Goal: Information Seeking & Learning: Compare options

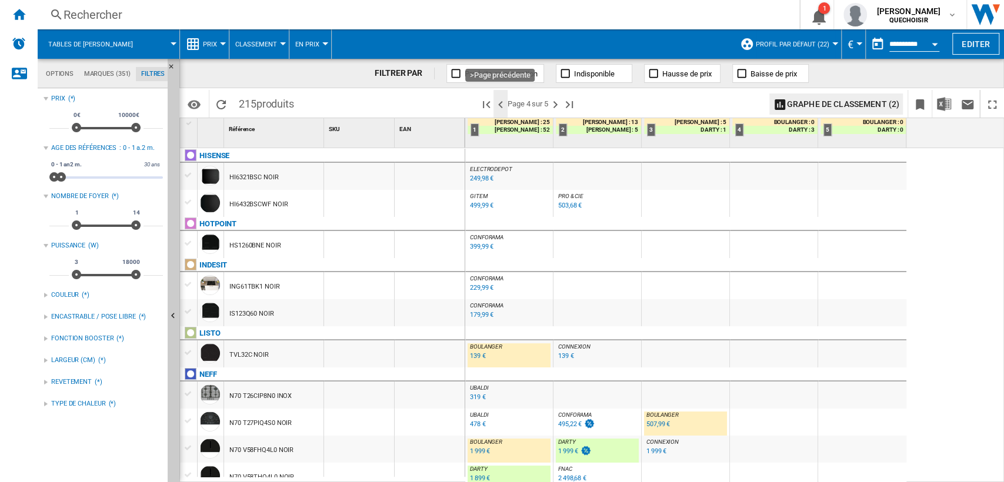
click at [496, 106] on ng-md-icon ">Page précédente" at bounding box center [500, 105] width 14 height 14
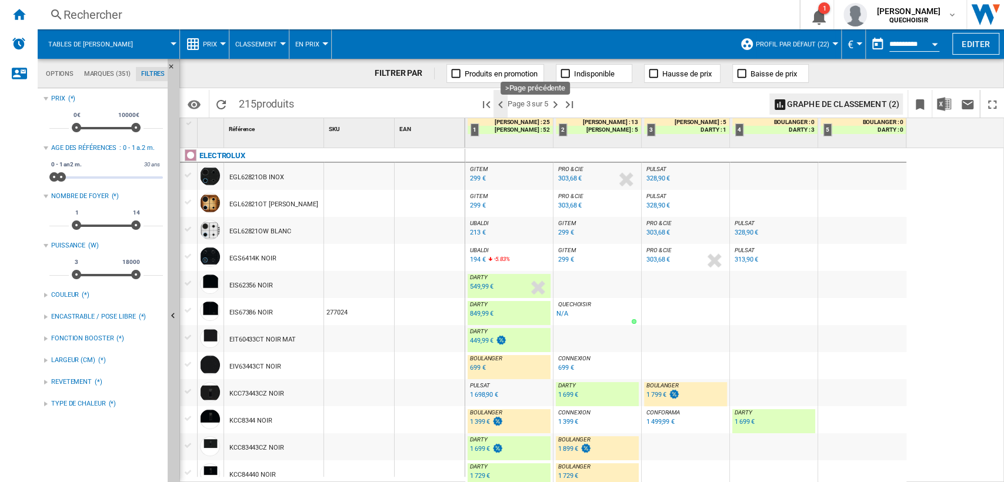
click at [505, 103] on ng-md-icon ">Page précédente" at bounding box center [500, 105] width 14 height 14
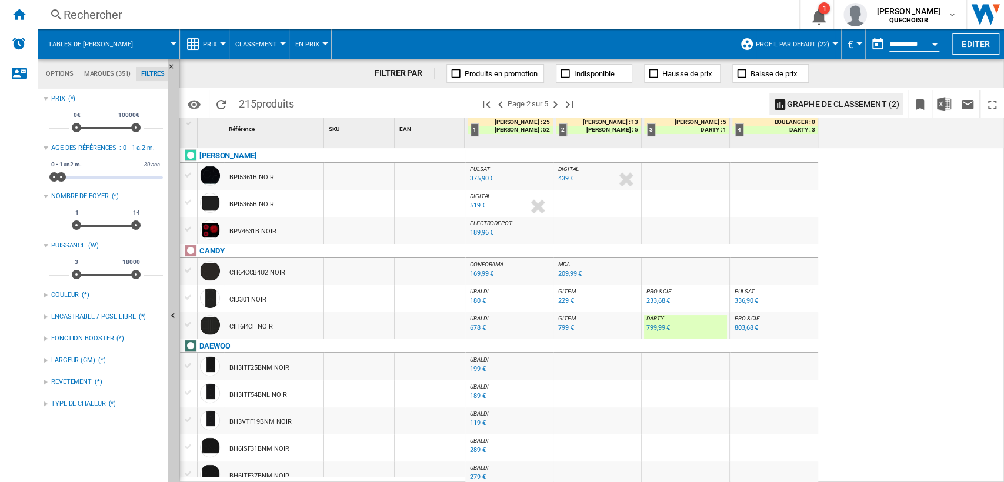
click at [476, 329] on div "678 €" at bounding box center [478, 328] width 16 height 8
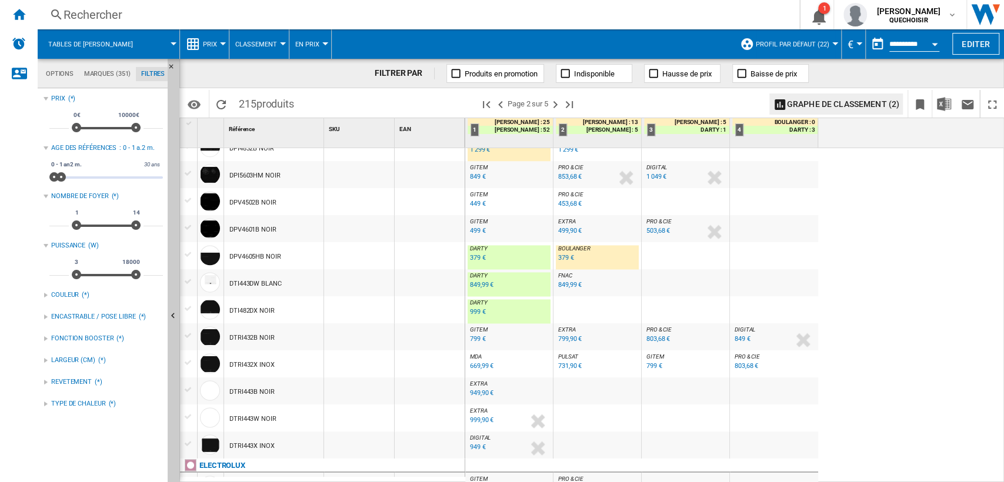
scroll to position [1083, 0]
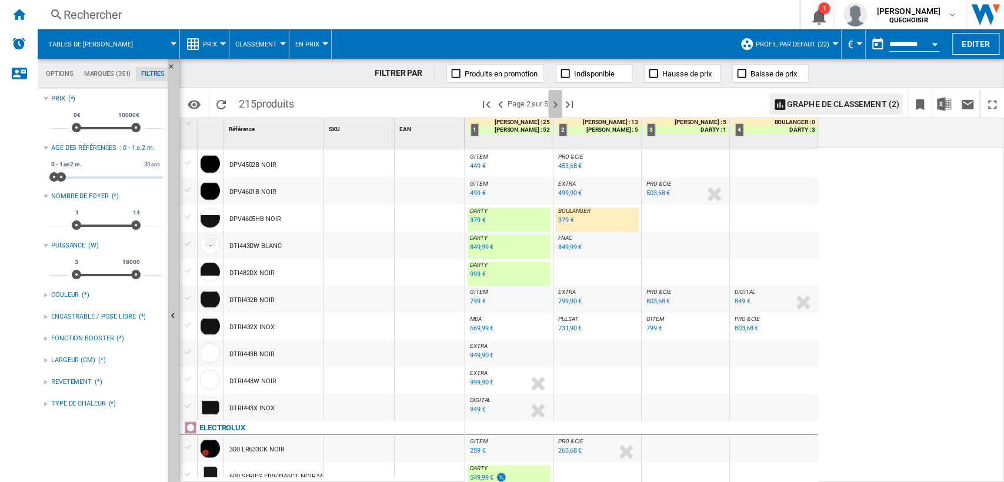
click at [560, 101] on ng-md-icon "Page suivante" at bounding box center [555, 105] width 14 height 14
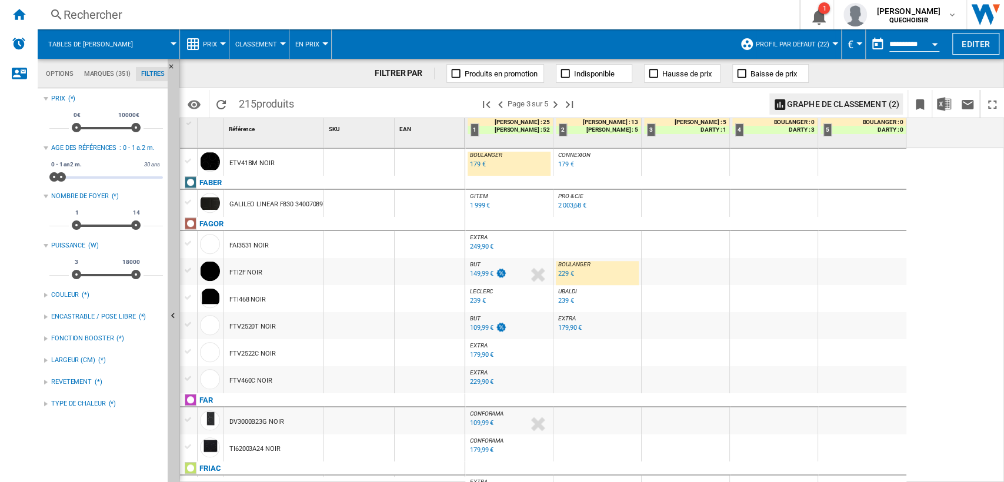
scroll to position [457, 0]
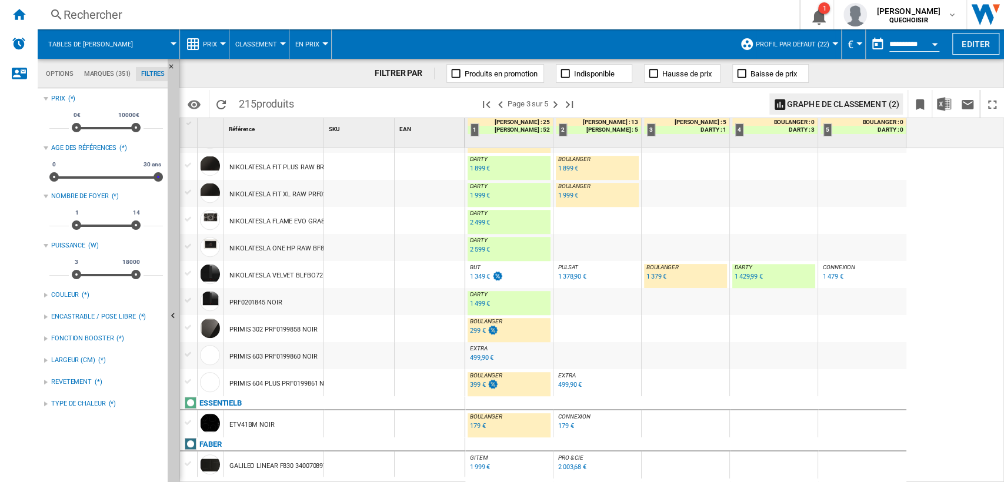
drag, startPoint x: 222, startPoint y: 183, endPoint x: 471, endPoint y: 199, distance: 248.7
click at [447, 188] on div "Options Marques (351) Filtres Options Marques (351) Filtres Sources Sites Marke…" at bounding box center [521, 270] width 966 height 423
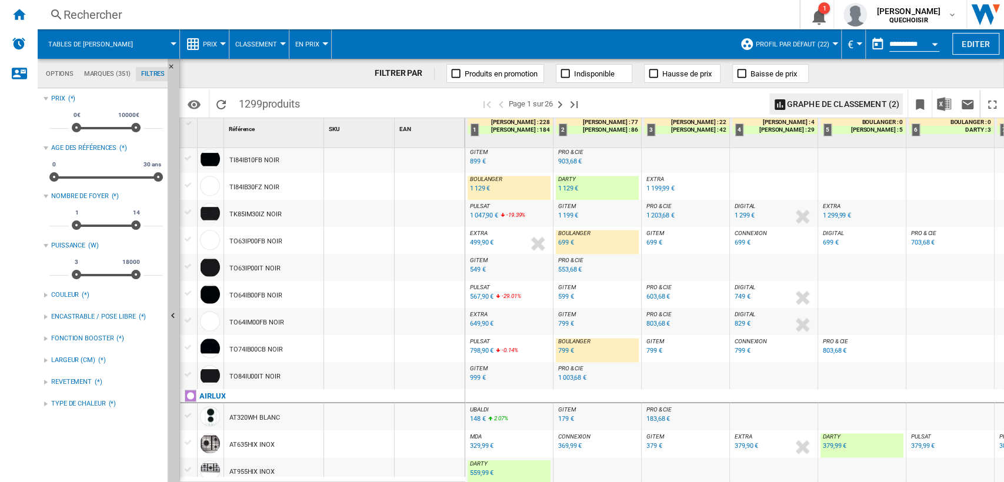
scroll to position [1047, 0]
click at [384, 15] on div "Rechercher" at bounding box center [416, 14] width 705 height 16
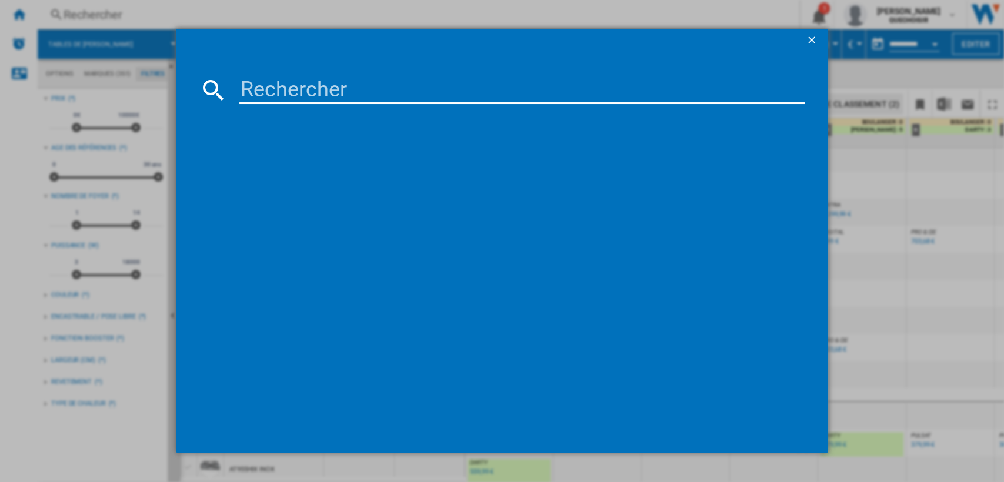
click at [303, 81] on input at bounding box center [522, 90] width 566 height 28
type input "Falmec ZERO"
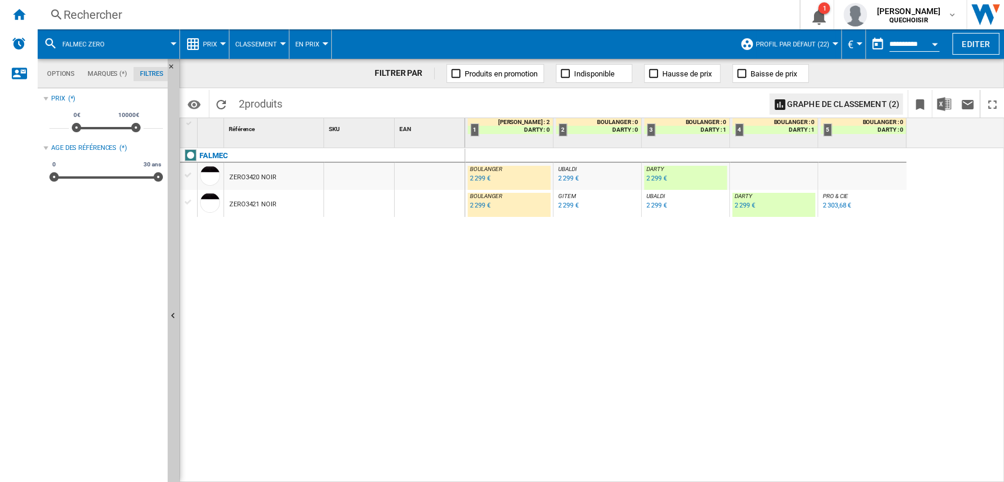
click at [563, 171] on span "UBALDI" at bounding box center [567, 169] width 18 height 6
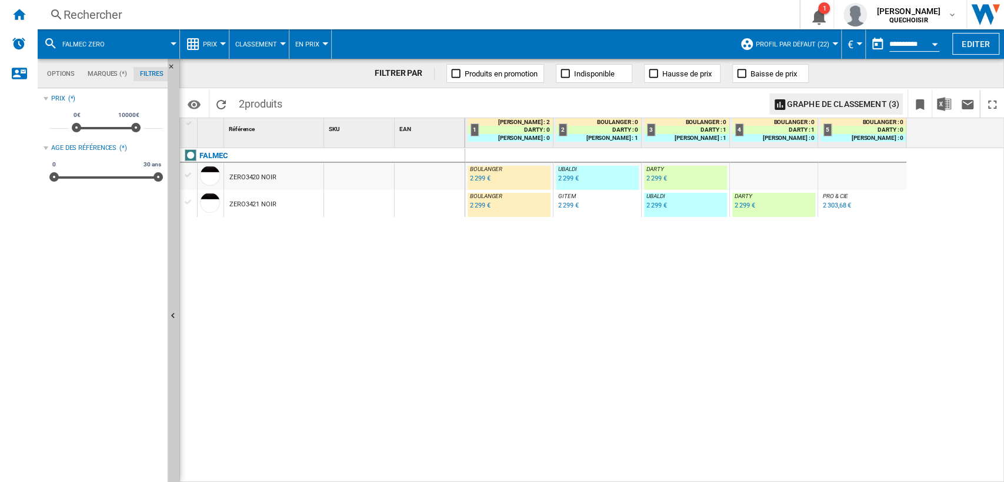
click at [262, 45] on span "Classement" at bounding box center [256, 45] width 42 height 8
click at [205, 47] on md-backdrop at bounding box center [502, 241] width 1004 height 482
click at [207, 44] on span "Prix" at bounding box center [210, 45] width 14 height 8
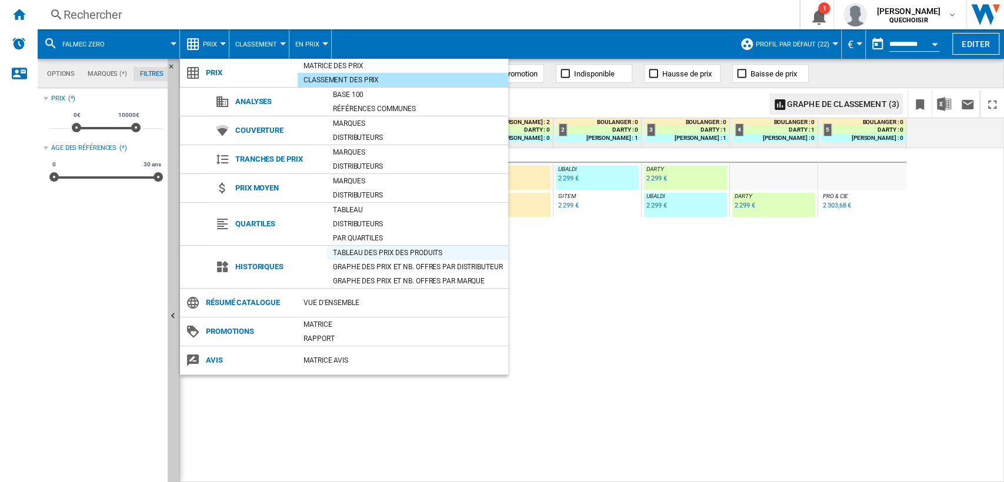
click at [372, 249] on div "Tableau des prix des produits" at bounding box center [417, 253] width 181 height 12
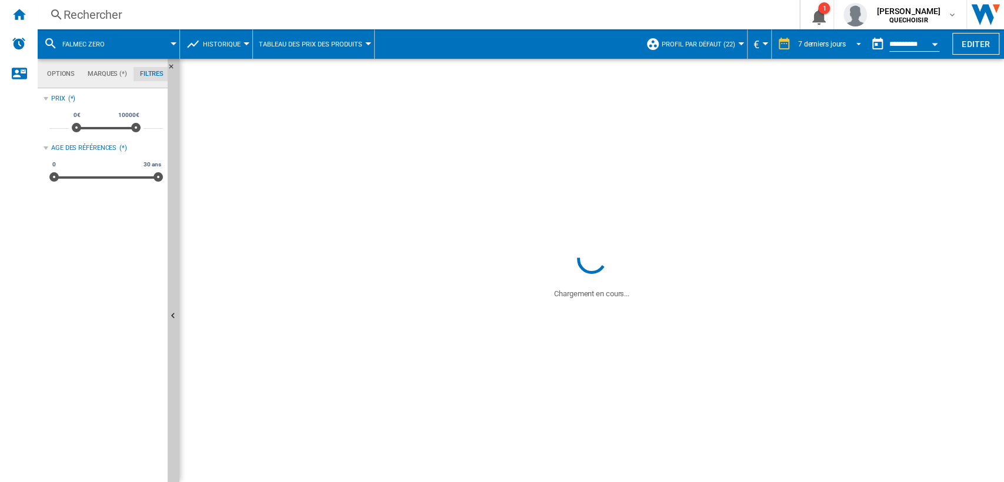
click at [806, 42] on div "7 derniers jours" at bounding box center [822, 44] width 48 height 8
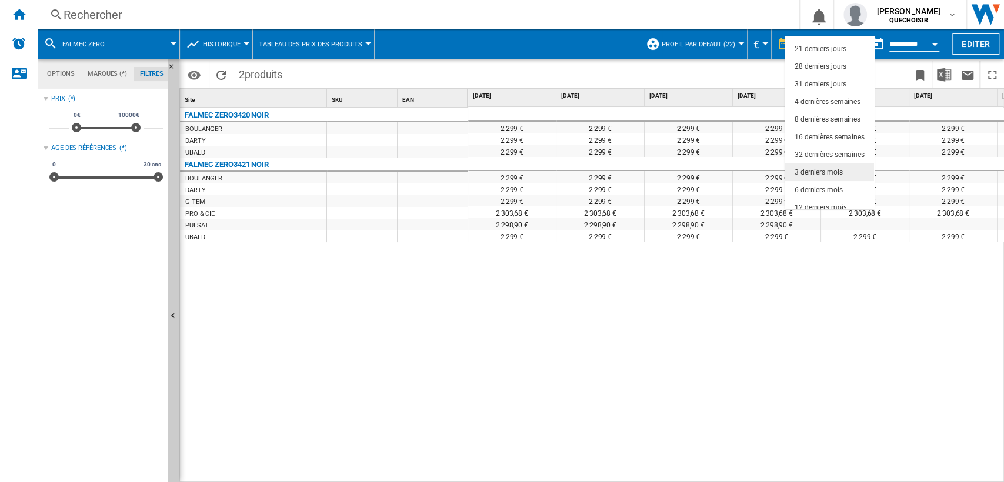
scroll to position [74, 0]
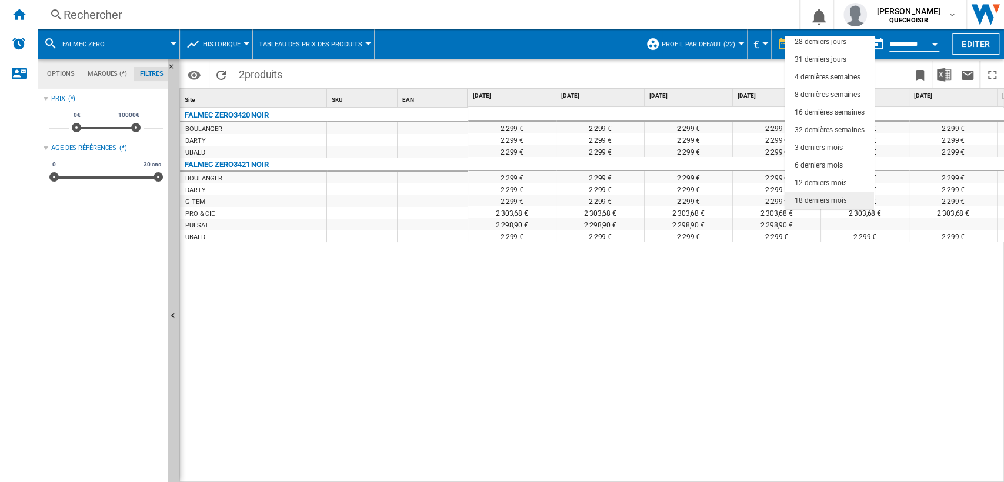
click at [814, 196] on div "18 derniers mois" at bounding box center [821, 201] width 52 height 10
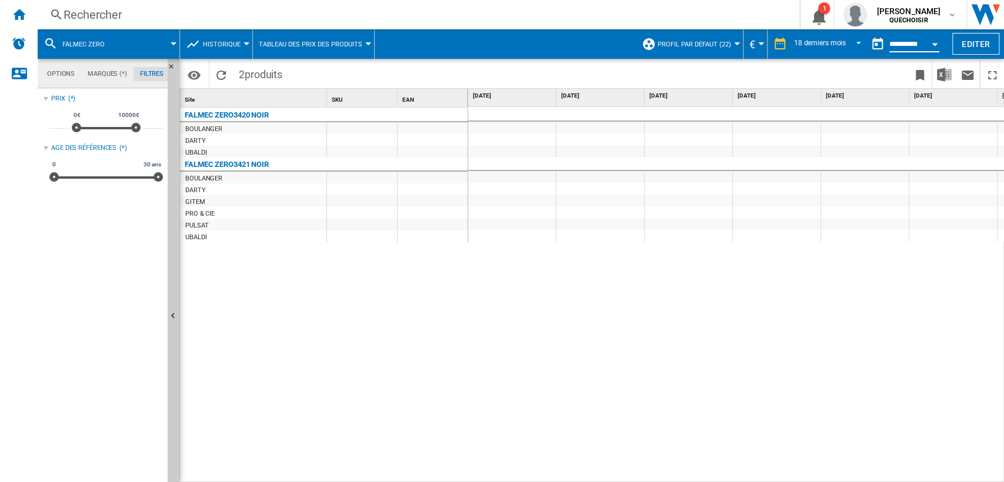
click at [896, 44] on input "**********" at bounding box center [914, 46] width 50 height 11
click at [933, 44] on div "Open calendar" at bounding box center [935, 44] width 6 height 3
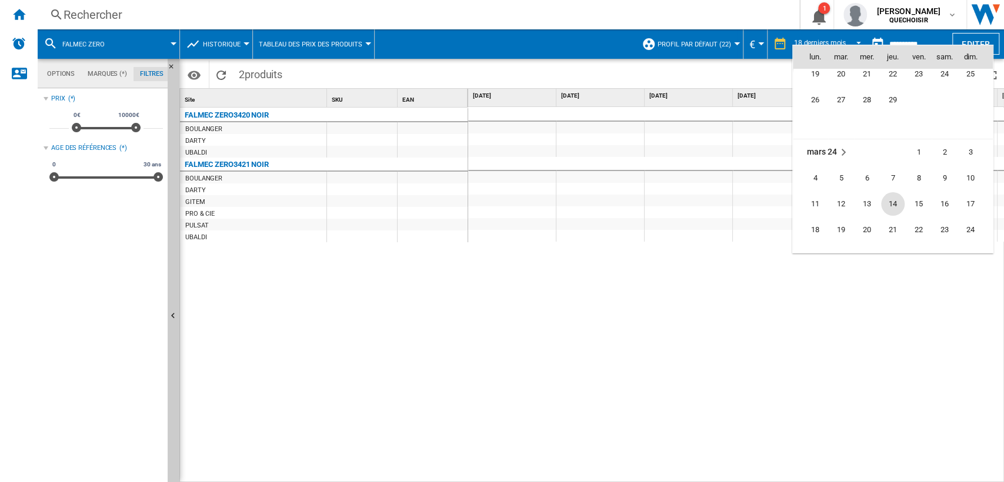
click at [895, 199] on span "14" at bounding box center [893, 204] width 24 height 24
type input "**********"
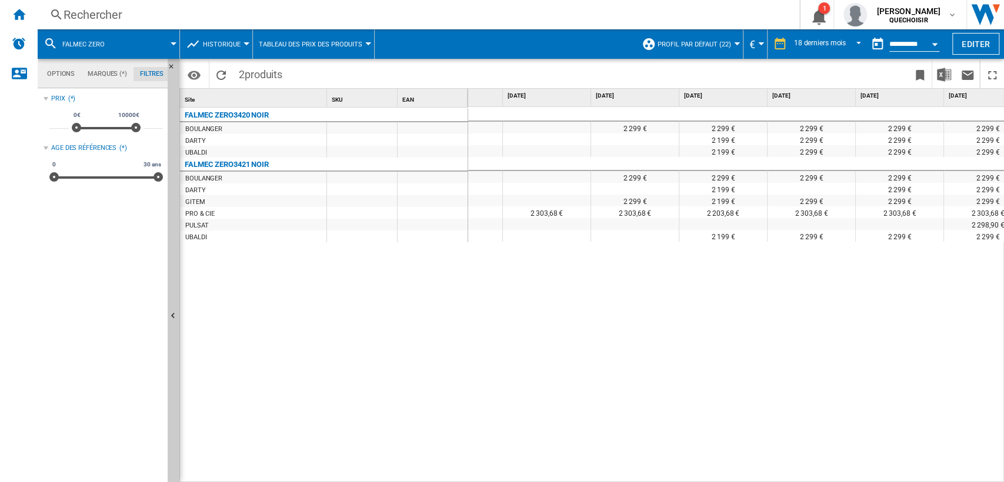
scroll to position [0, 1139]
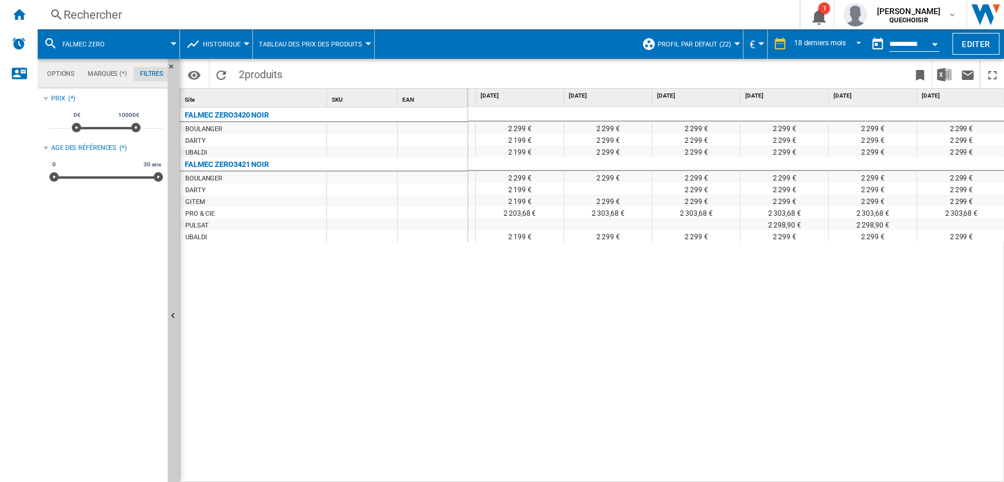
click at [383, 19] on div "Rechercher" at bounding box center [416, 14] width 705 height 16
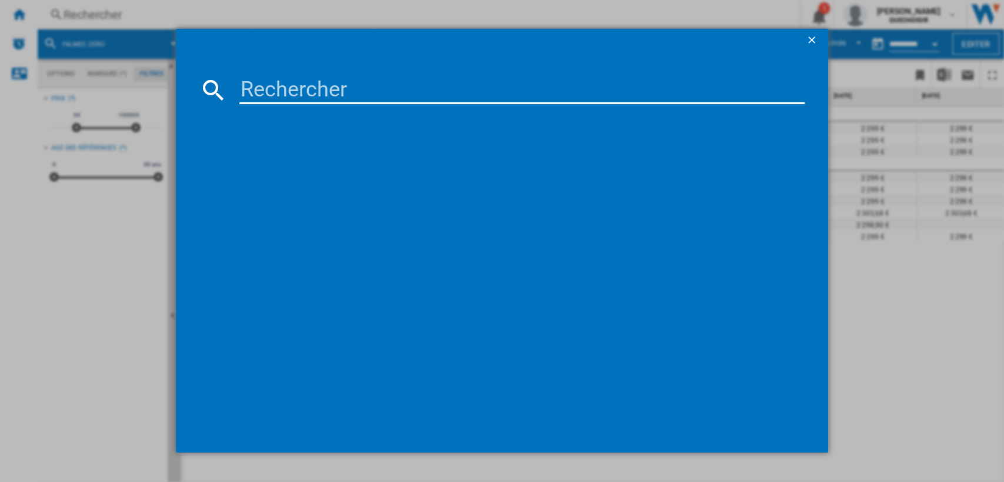
click at [418, 84] on input at bounding box center [522, 90] width 566 height 28
type input "FALMEC BRERA"
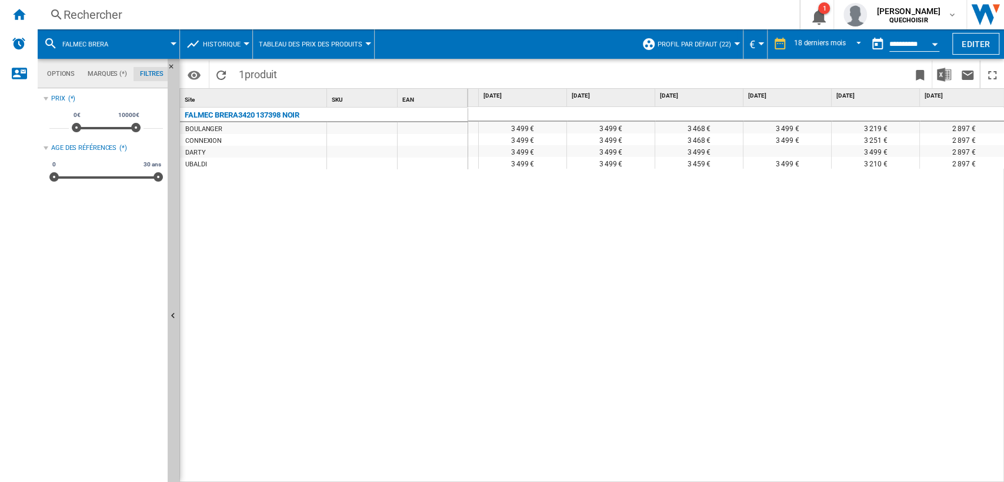
scroll to position [0, 492]
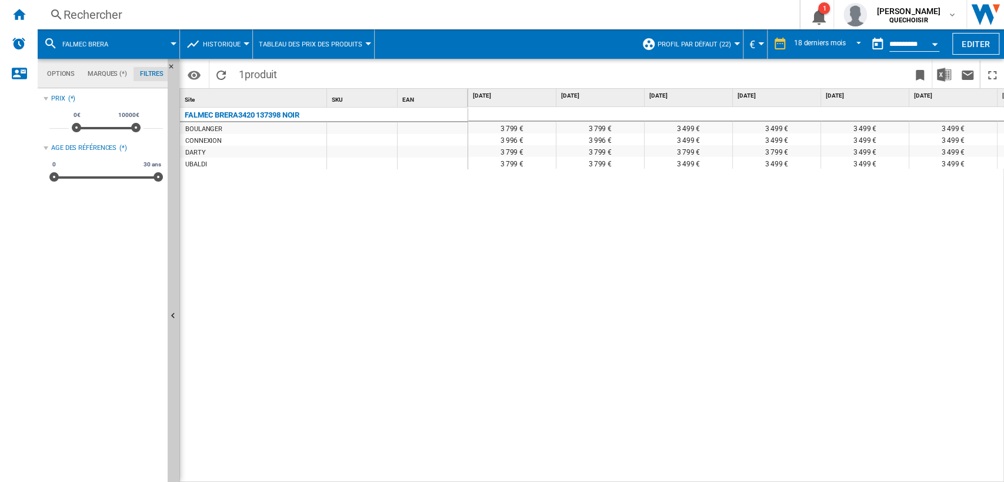
click at [936, 41] on button "Open calendar" at bounding box center [934, 42] width 21 height 21
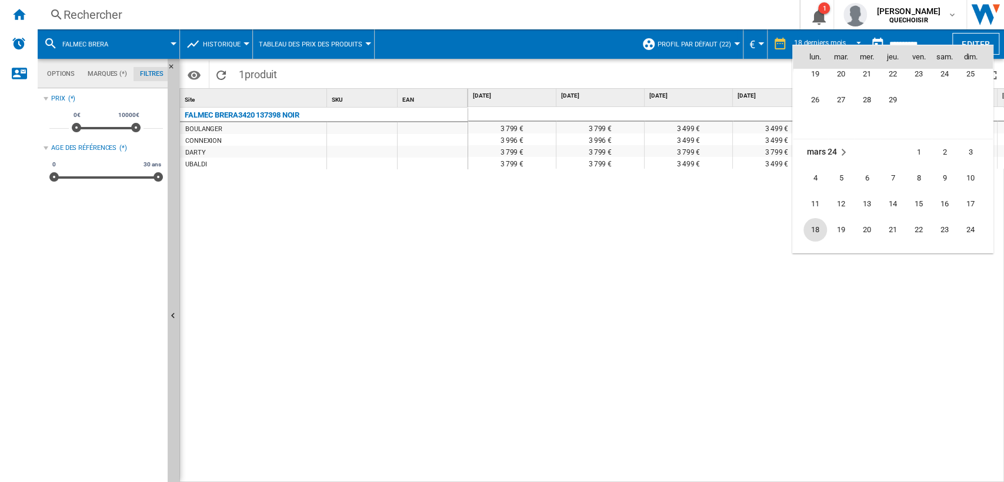
click at [814, 229] on span "18" at bounding box center [815, 230] width 24 height 24
type input "**********"
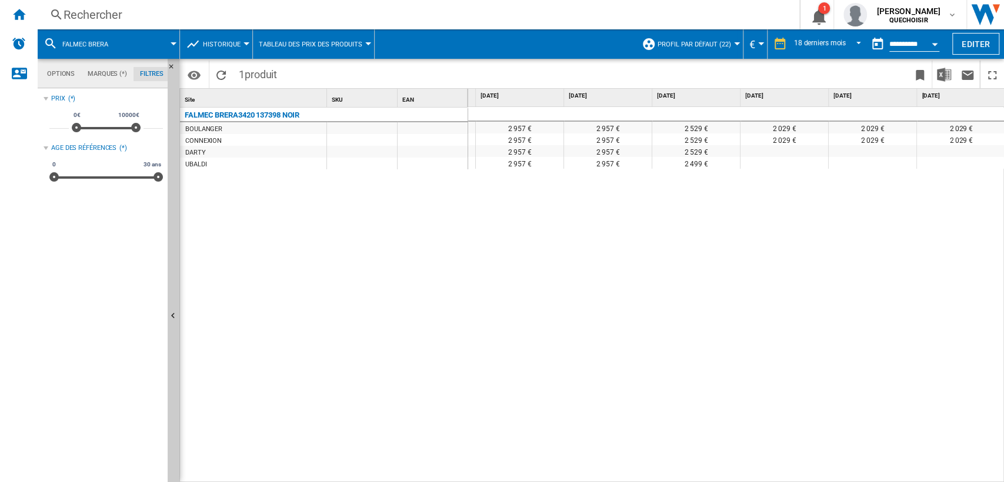
click at [158, 19] on div "Rechercher" at bounding box center [416, 14] width 705 height 16
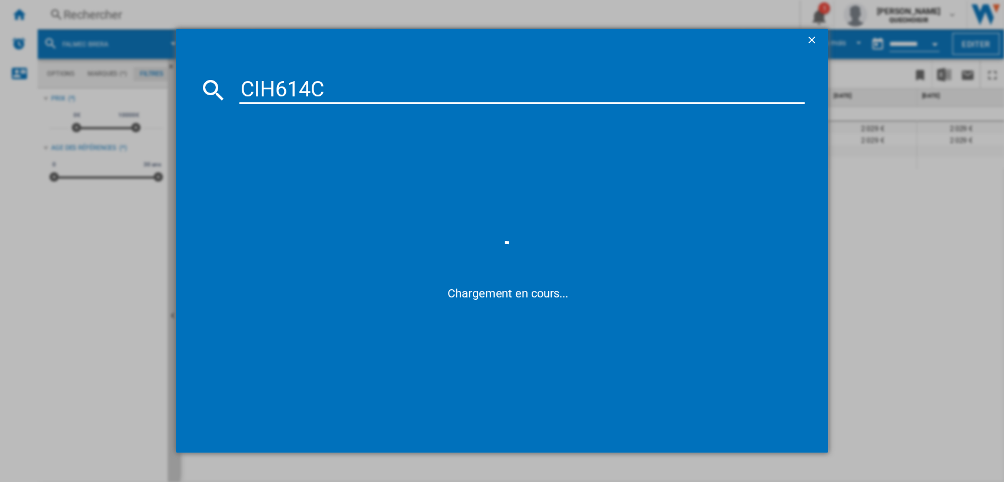
type input "CIH614"
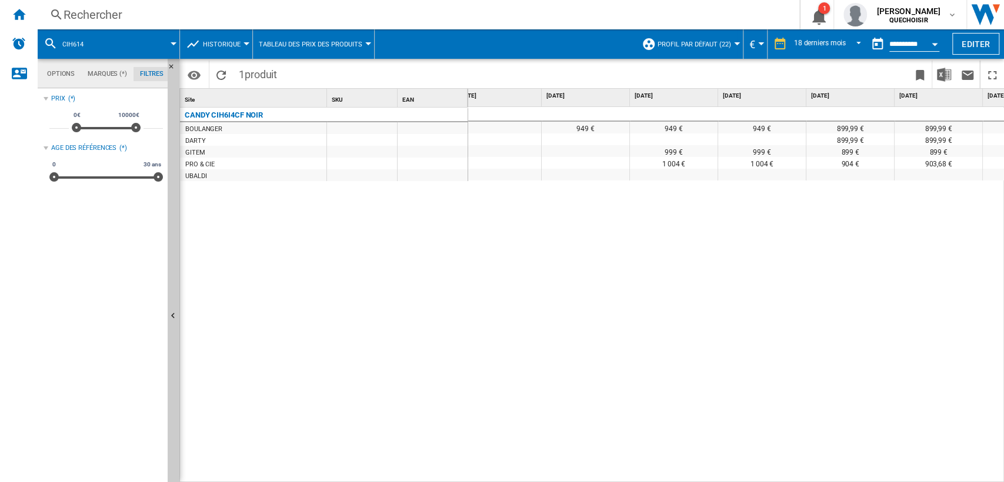
scroll to position [0, 684]
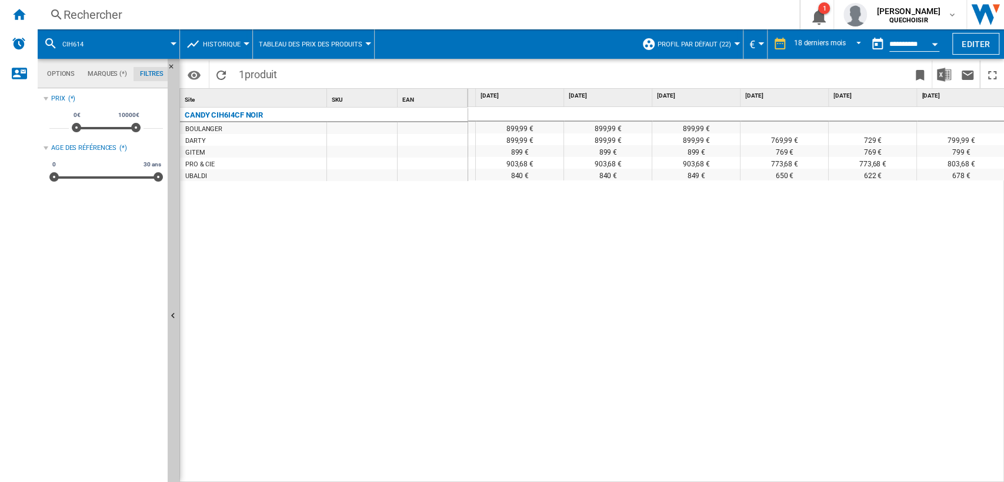
click at [238, 44] on span "Historique" at bounding box center [222, 45] width 38 height 8
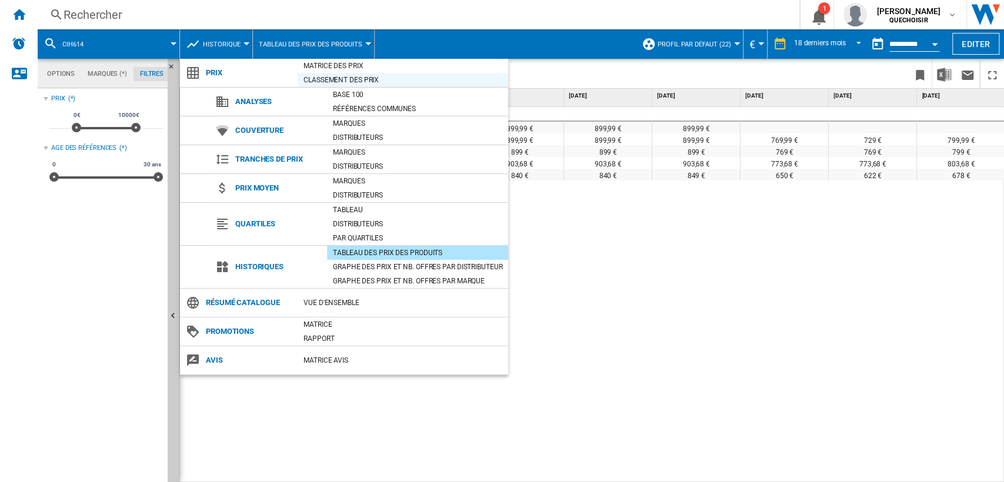
click at [333, 76] on div "Classement des prix" at bounding box center [403, 80] width 211 height 12
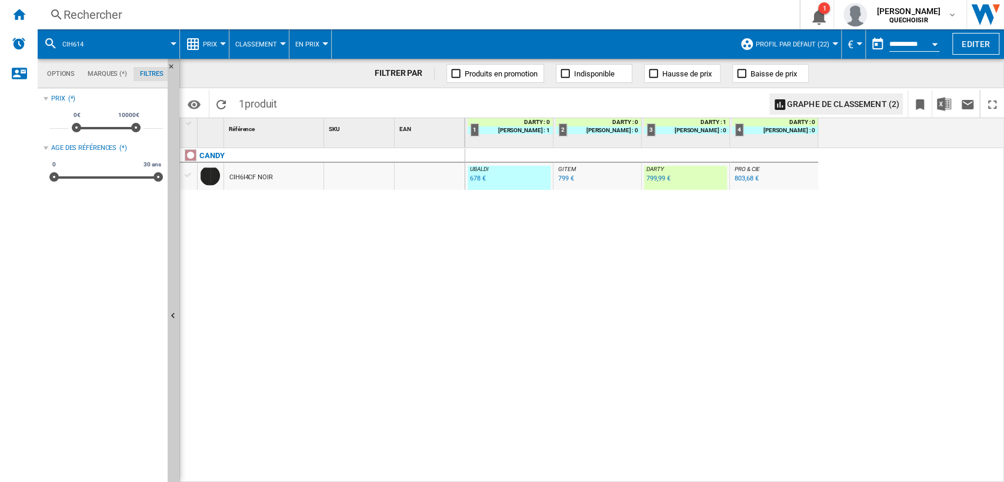
click at [472, 176] on div "678 €" at bounding box center [478, 179] width 16 height 8
click at [649, 179] on div "799,99 €" at bounding box center [658, 179] width 24 height 8
click at [236, 16] on div "Rechercher" at bounding box center [416, 14] width 705 height 16
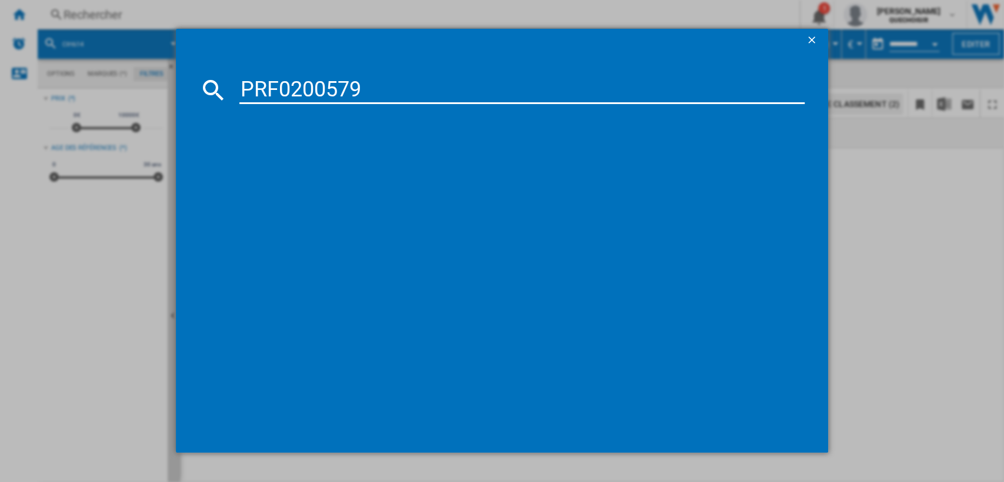
type input "PRF0200579"
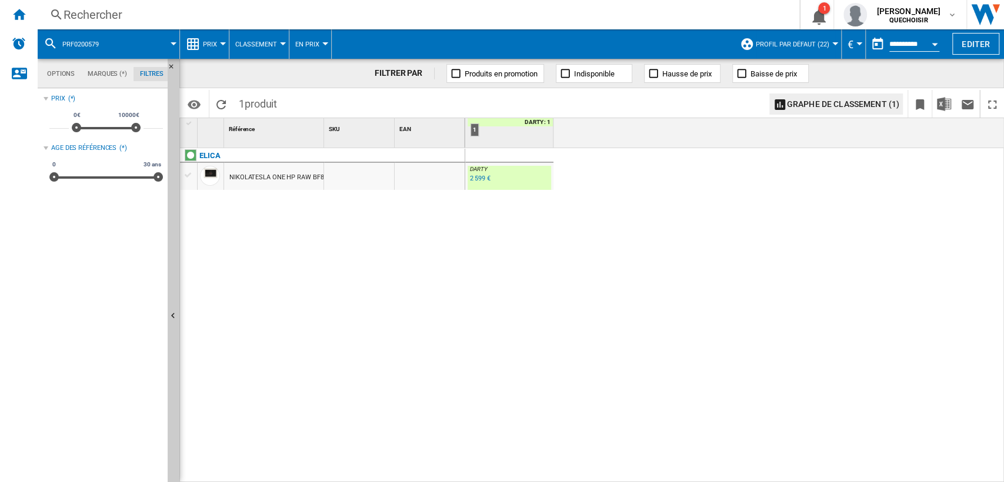
click at [476, 176] on div "2 599 €" at bounding box center [480, 179] width 20 height 8
click at [203, 45] on span "Prix" at bounding box center [210, 45] width 14 height 8
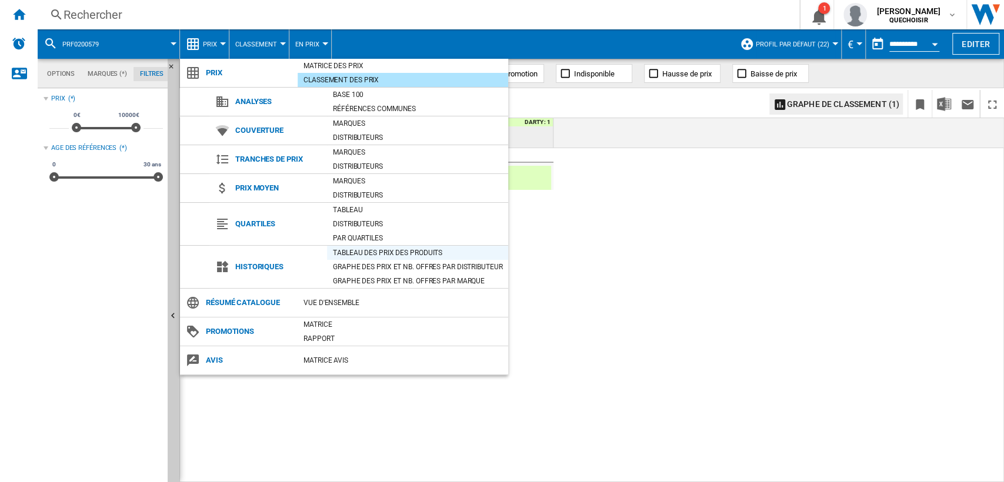
click at [362, 247] on div "Tableau des prix des produits" at bounding box center [417, 253] width 181 height 12
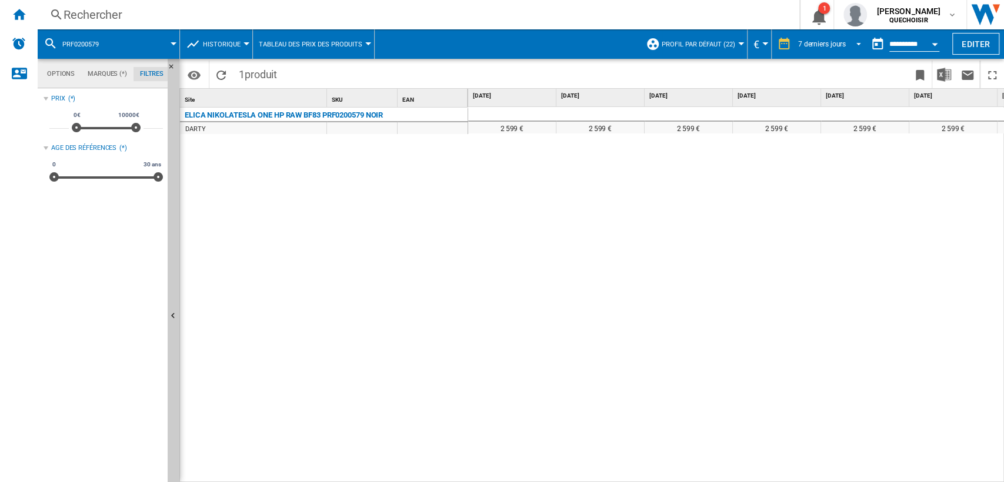
click at [798, 47] on div "7 derniers jours" at bounding box center [822, 44] width 48 height 8
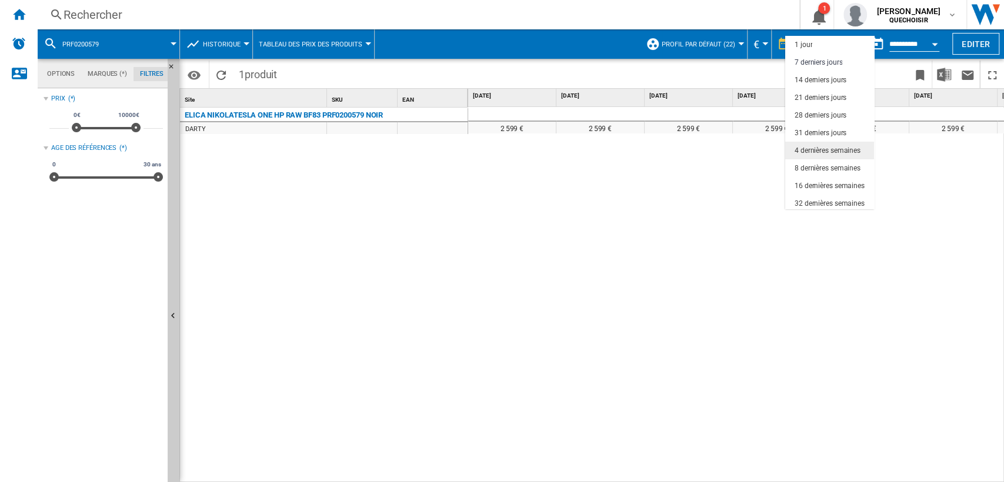
scroll to position [18, 0]
click at [814, 199] on div "3 derniers mois" at bounding box center [819, 204] width 48 height 10
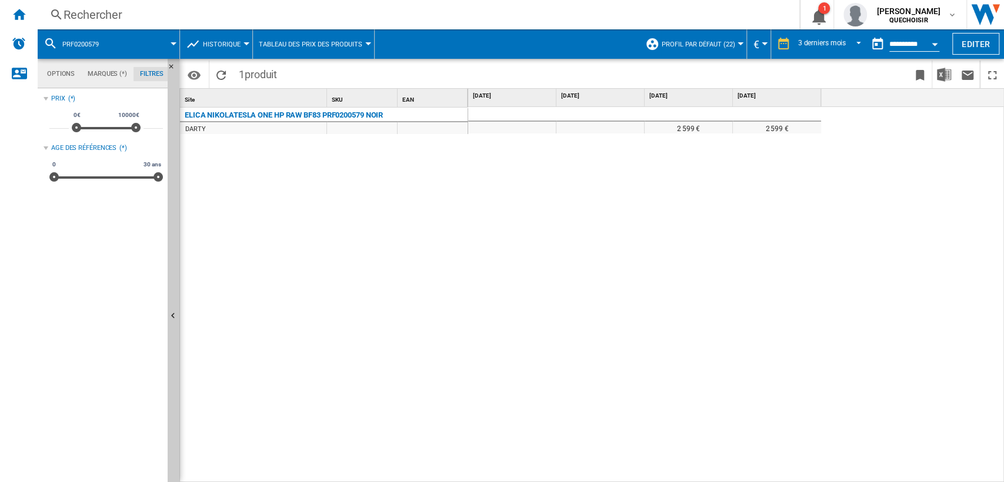
click at [334, 15] on div "Rechercher" at bounding box center [416, 14] width 705 height 16
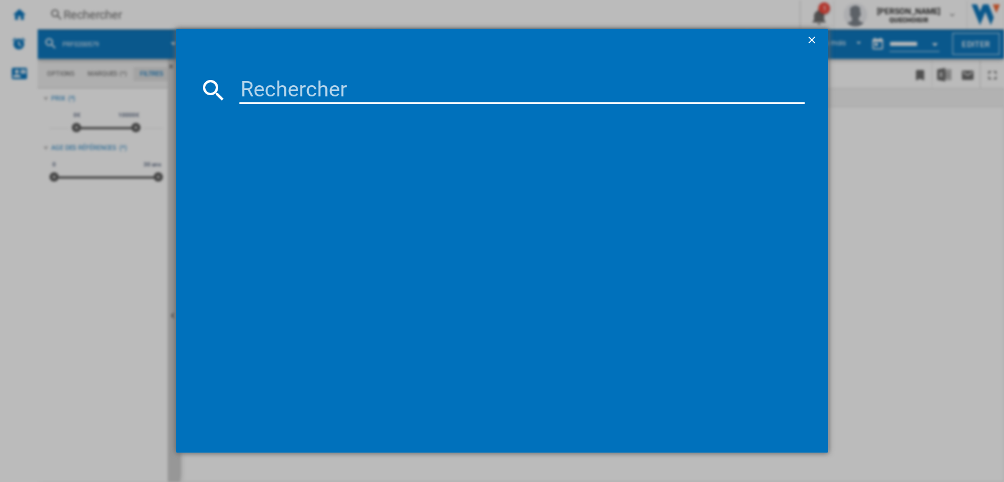
click at [419, 86] on input at bounding box center [522, 90] width 566 height 28
type input "PRF0203312"
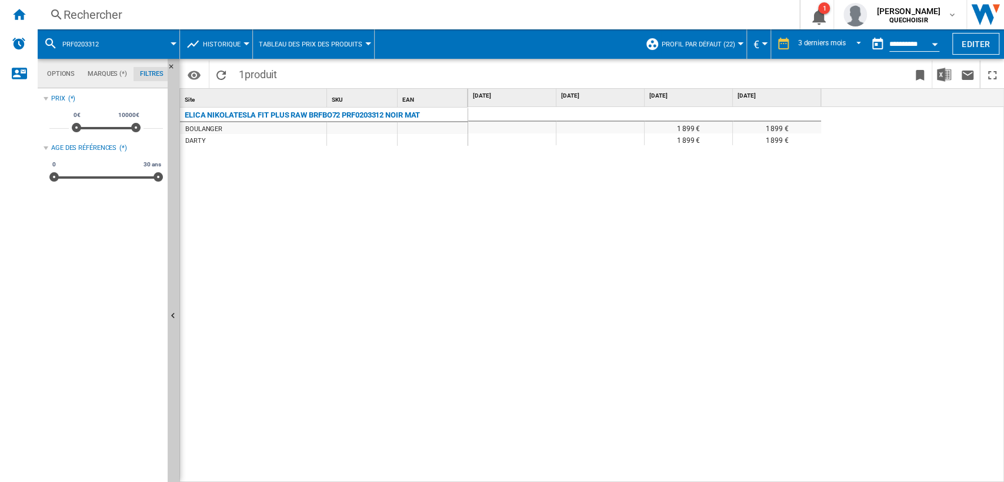
click at [199, 46] on ng-md-icon at bounding box center [193, 44] width 14 height 14
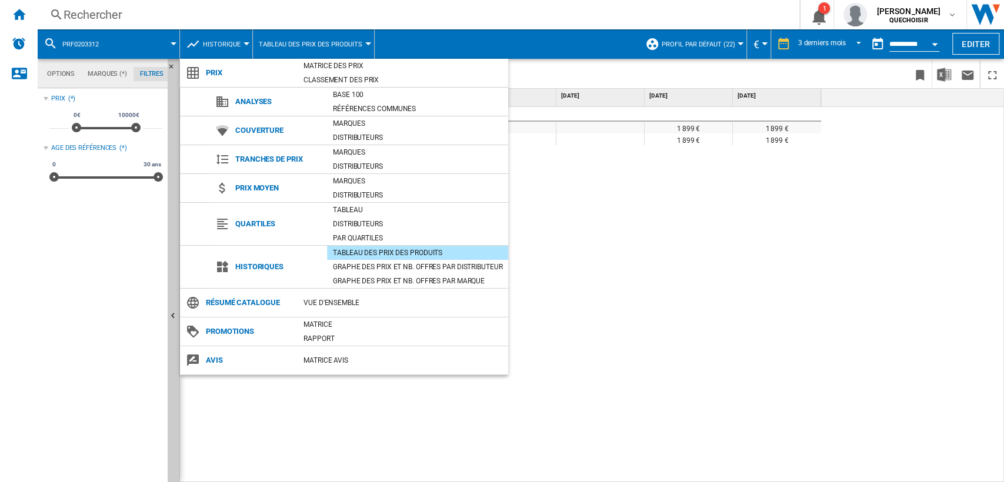
click at [613, 255] on md-backdrop at bounding box center [502, 241] width 1004 height 482
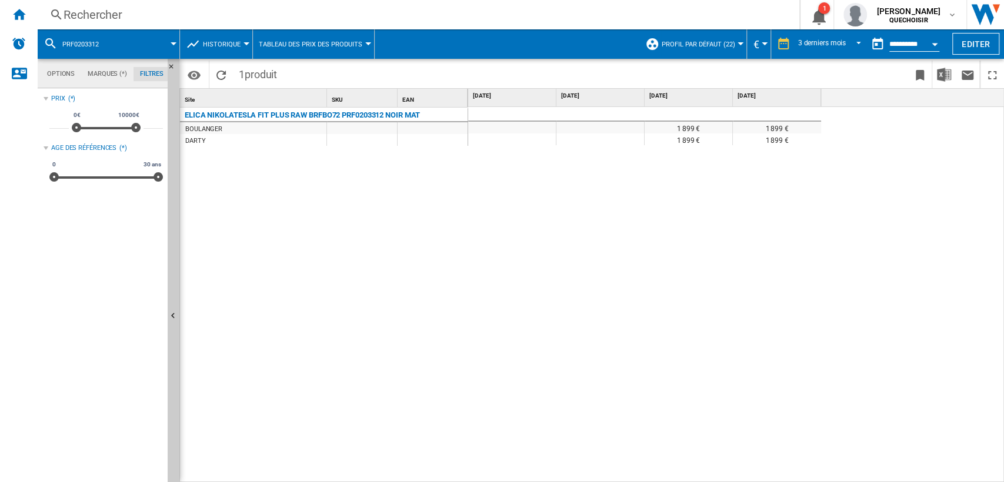
click at [218, 8] on div "Rechercher" at bounding box center [416, 14] width 705 height 16
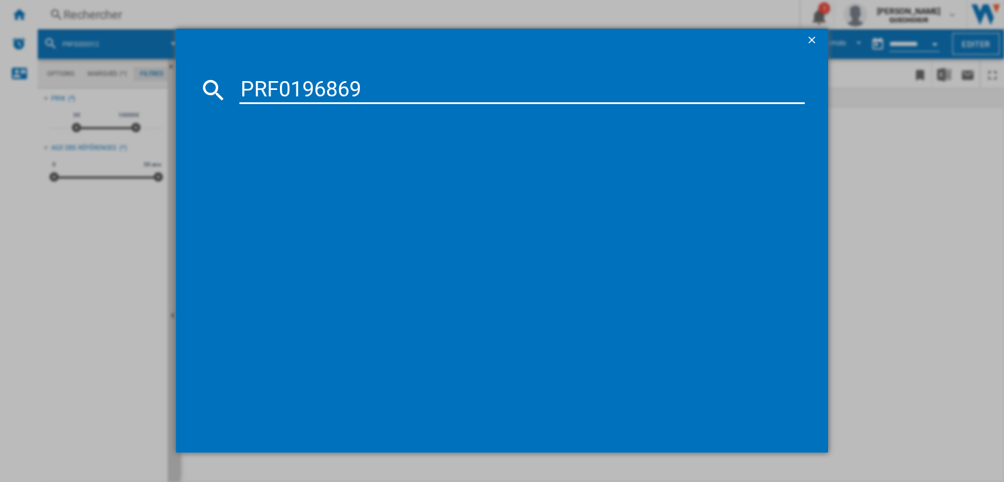
drag, startPoint x: 337, startPoint y: 84, endPoint x: 482, endPoint y: 86, distance: 145.3
click at [478, 86] on input "PRF0196869" at bounding box center [522, 90] width 566 height 28
type input "PRF01968"
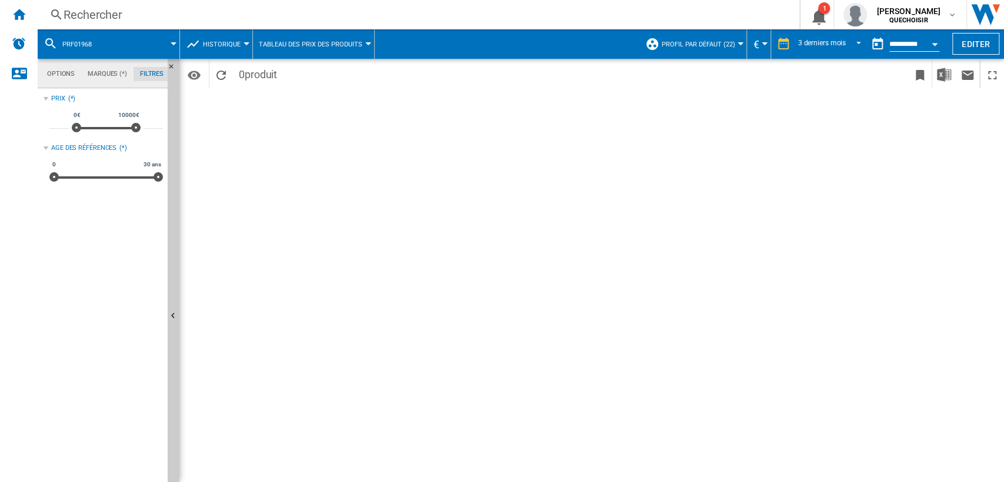
click at [198, 14] on div "Rechercher" at bounding box center [416, 14] width 705 height 16
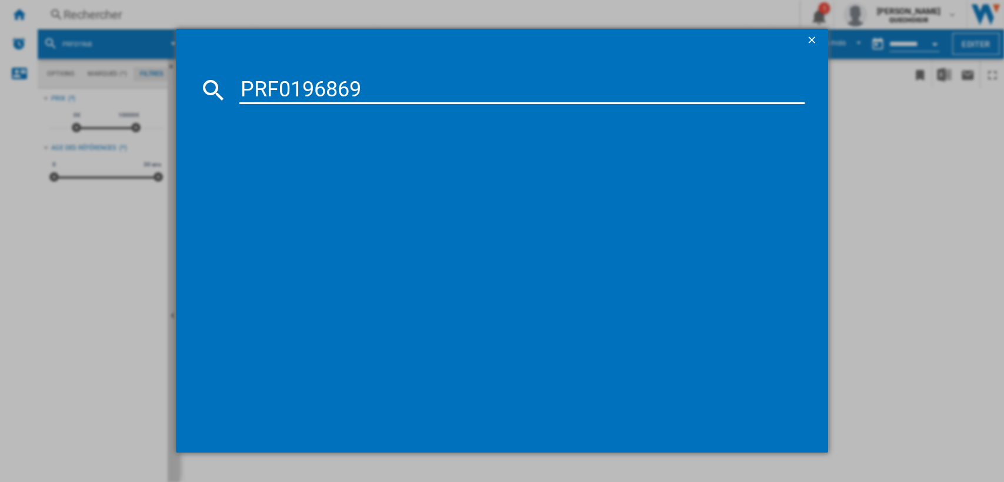
type input "PRF0196869"
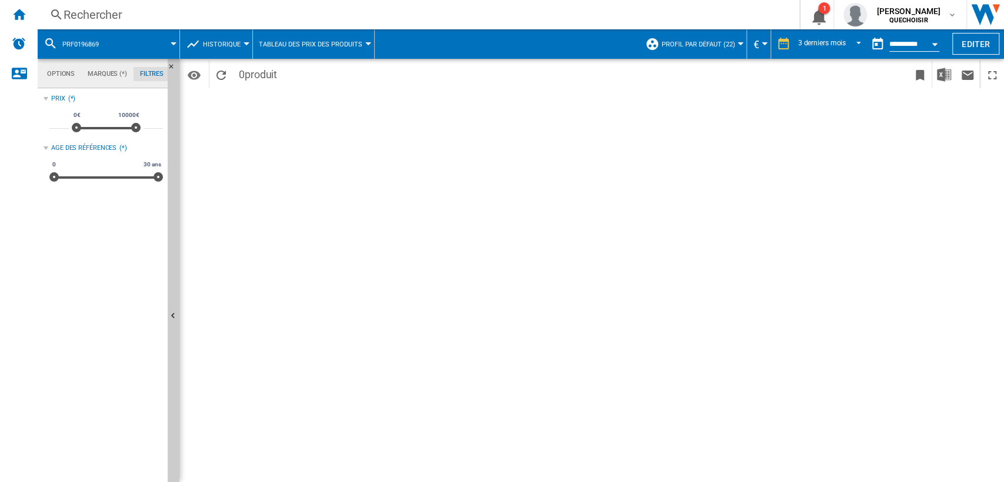
click at [212, 42] on span "Historique" at bounding box center [222, 45] width 38 height 8
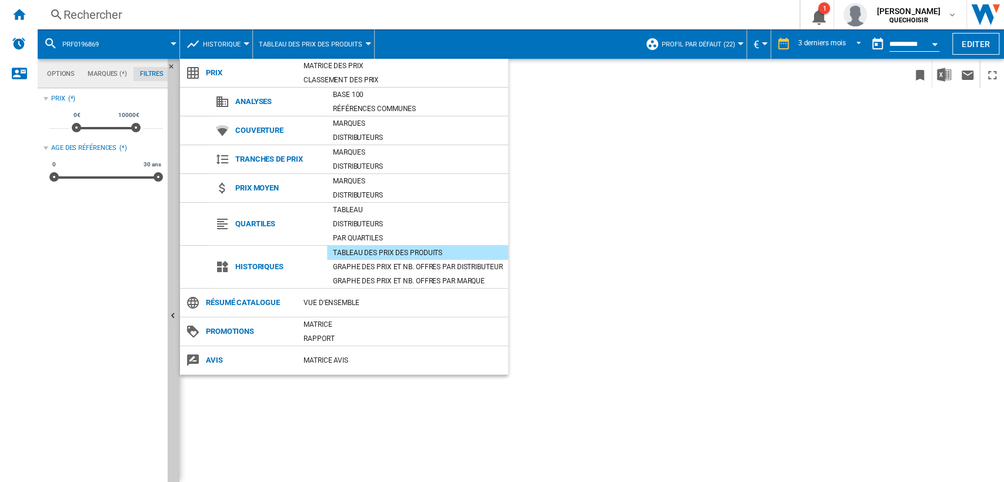
click at [767, 86] on md-backdrop at bounding box center [502, 241] width 1004 height 482
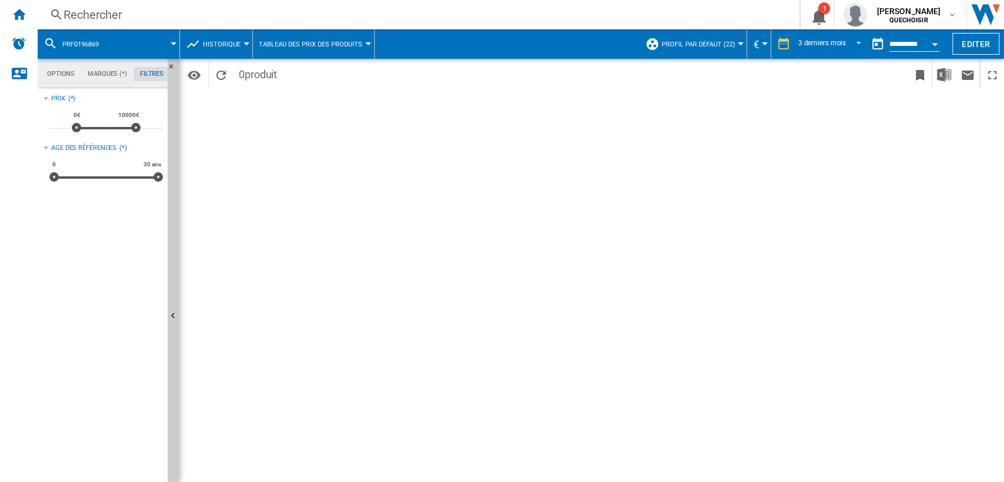
click at [933, 44] on div "Open calendar" at bounding box center [935, 44] width 6 height 3
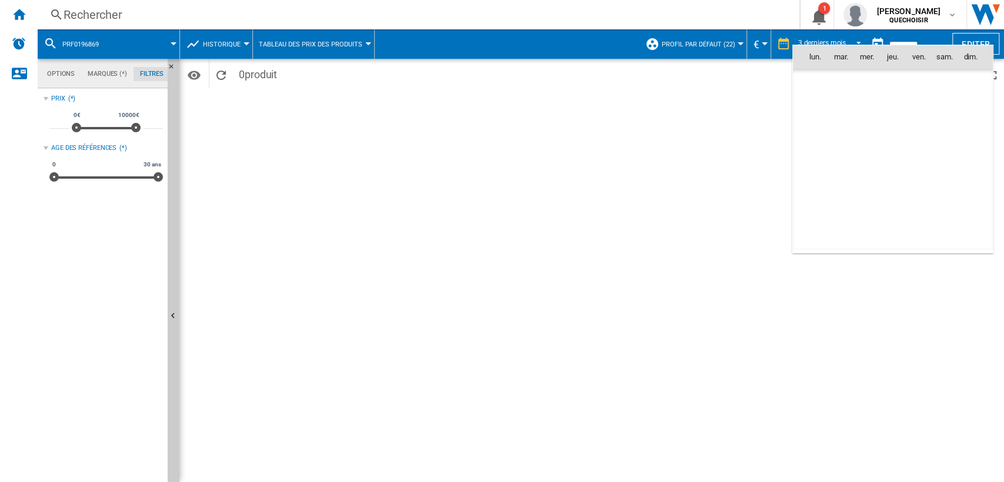
scroll to position [5611, 0]
click at [933, 45] on div "lun. mar. mer. jeu. ven. [PERSON_NAME]. dim. juin 25 1 2 3 4 5 6 7 8 9 10 11 12…" at bounding box center [892, 149] width 201 height 209
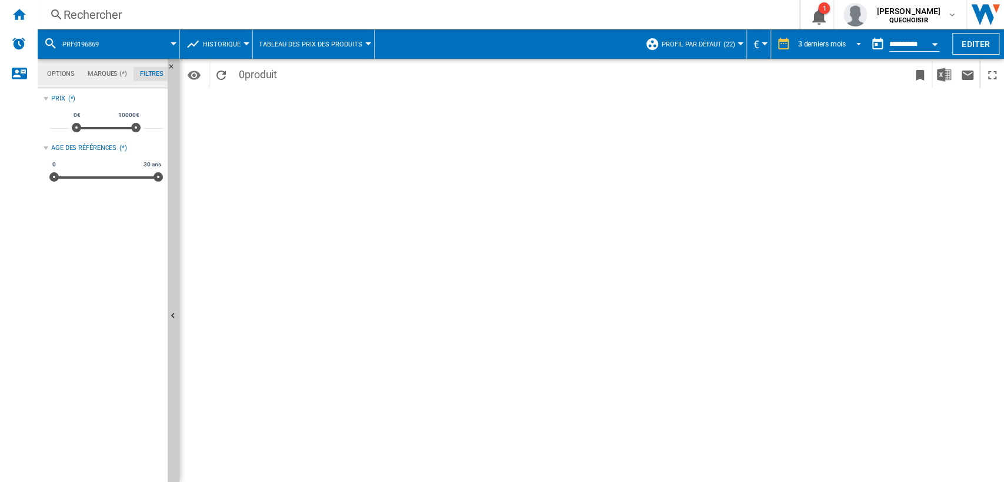
click at [833, 42] on div "3 derniers mois" at bounding box center [822, 44] width 48 height 8
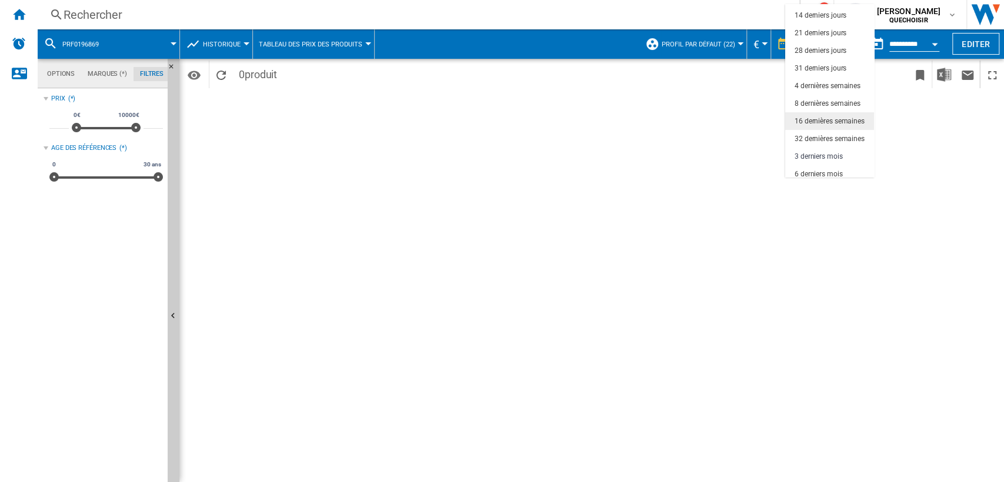
scroll to position [74, 0]
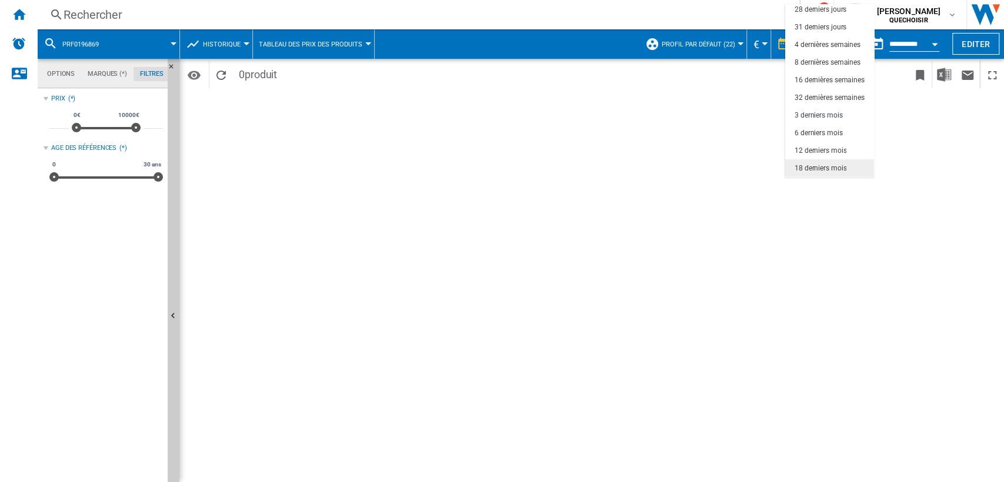
click at [814, 166] on div "18 derniers mois" at bounding box center [821, 169] width 52 height 10
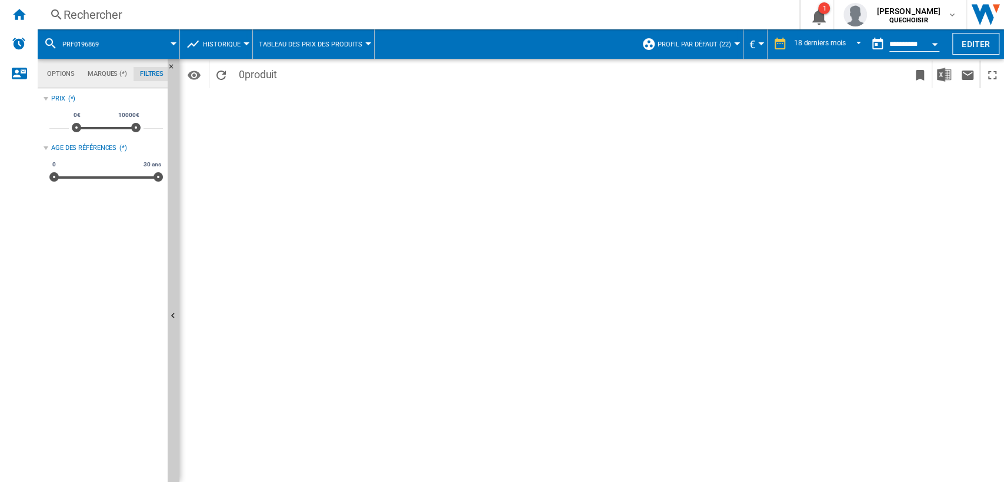
click at [220, 45] on span "Historique" at bounding box center [222, 45] width 38 height 8
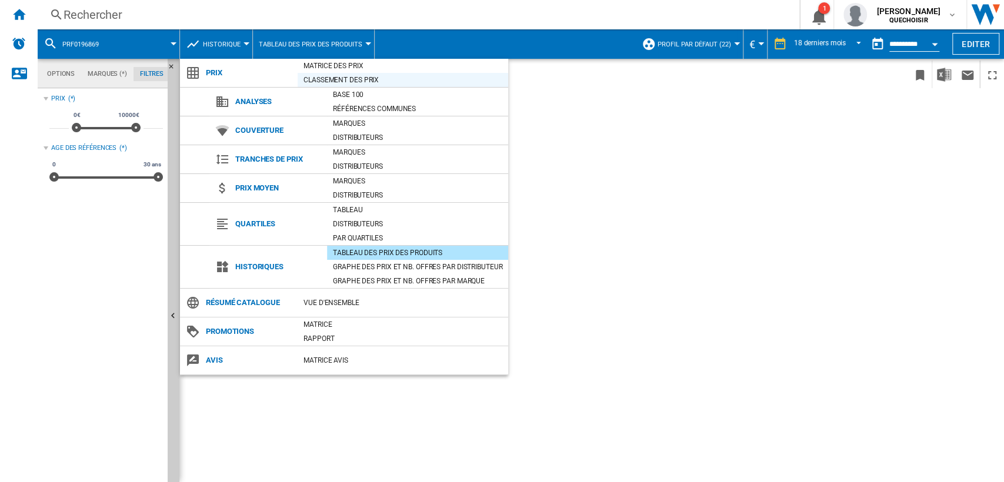
click at [357, 78] on div "Classement des prix" at bounding box center [403, 80] width 211 height 12
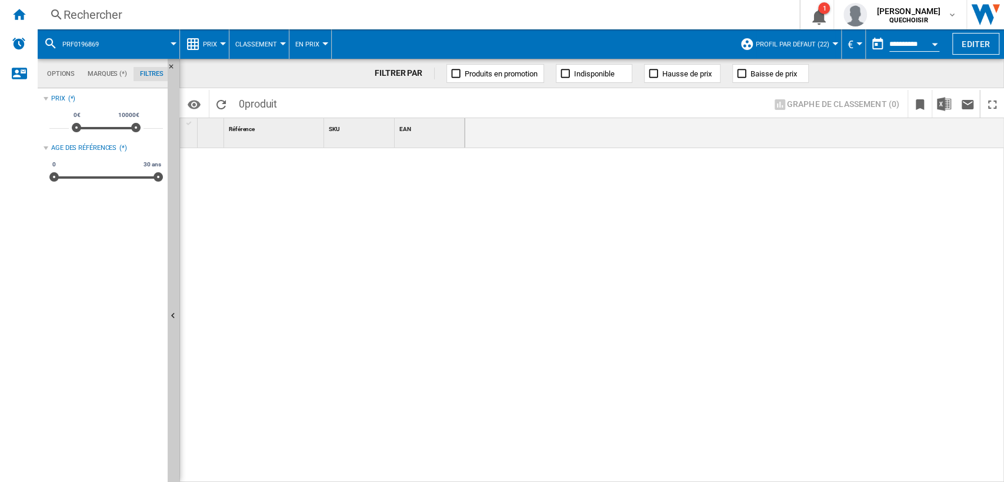
click at [211, 10] on div "Rechercher" at bounding box center [416, 14] width 705 height 16
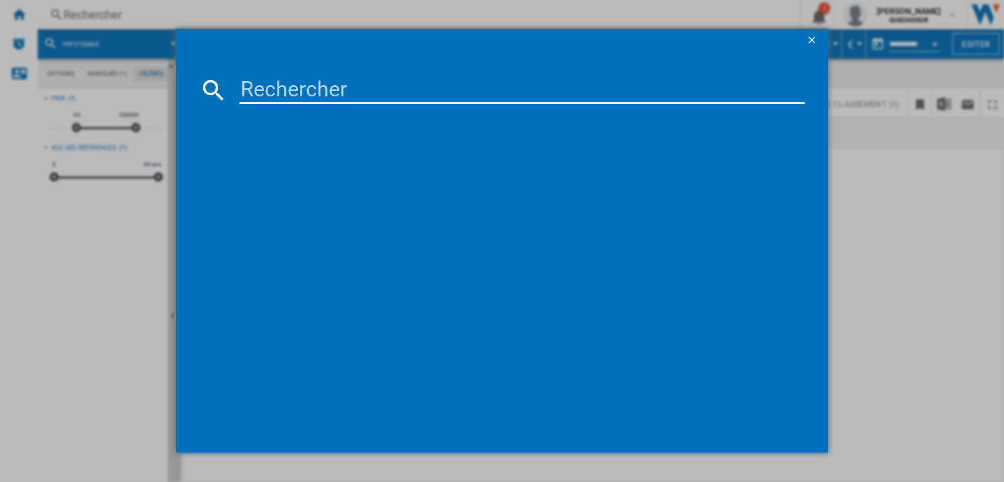
type input "ELICA NIKOLATESLA VELVET"
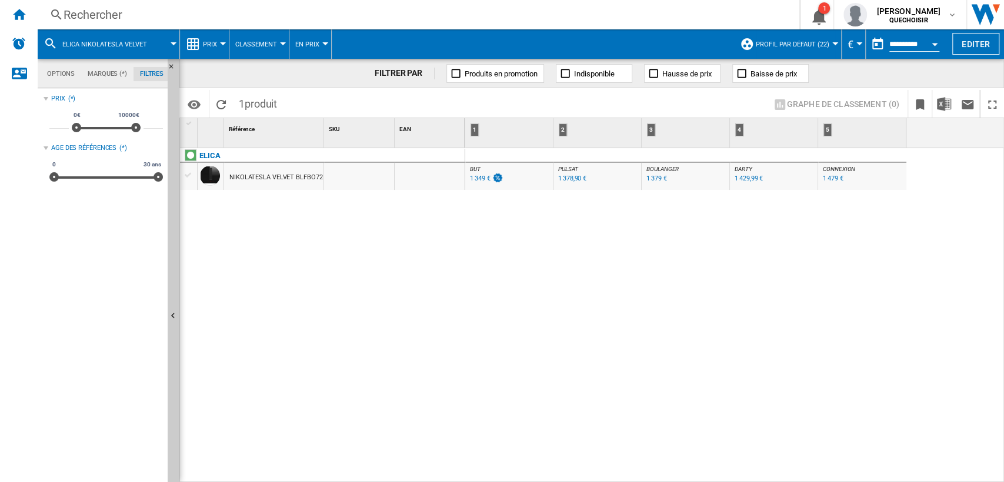
click at [649, 175] on div "1 379 €" at bounding box center [656, 179] width 20 height 8
click at [474, 181] on div "1 349 €" at bounding box center [480, 179] width 20 height 8
click at [749, 176] on div "1 429,99 €" at bounding box center [749, 179] width 28 height 8
click at [104, 22] on div "Rechercher" at bounding box center [416, 14] width 705 height 16
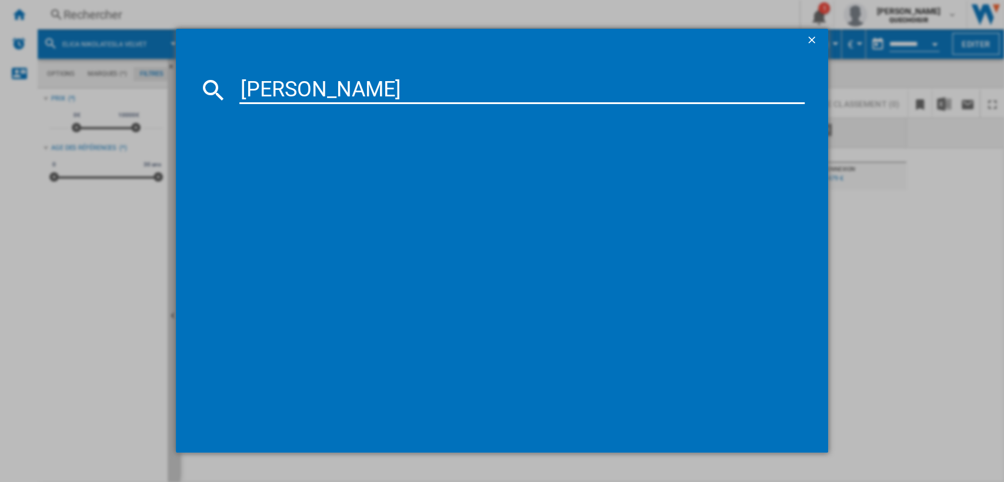
type input "elica velvet"
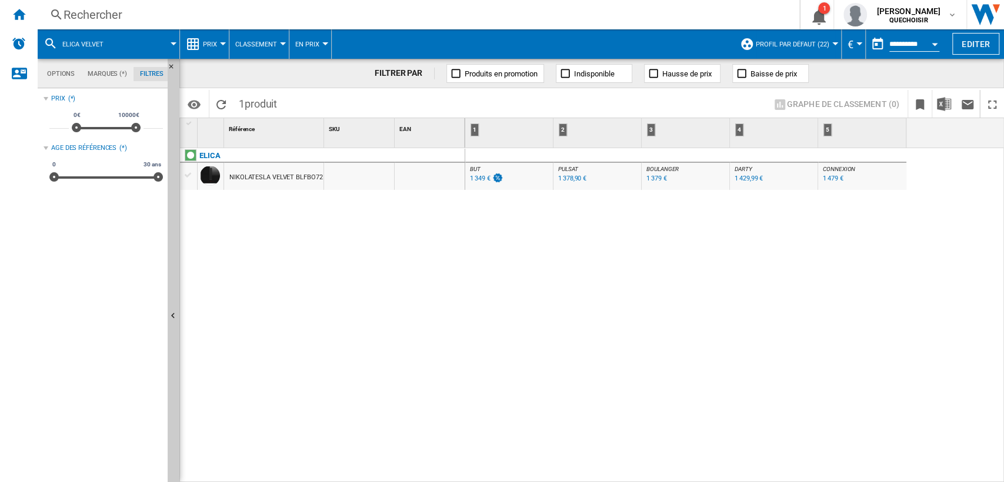
click at [218, 13] on div "Rechercher" at bounding box center [416, 14] width 705 height 16
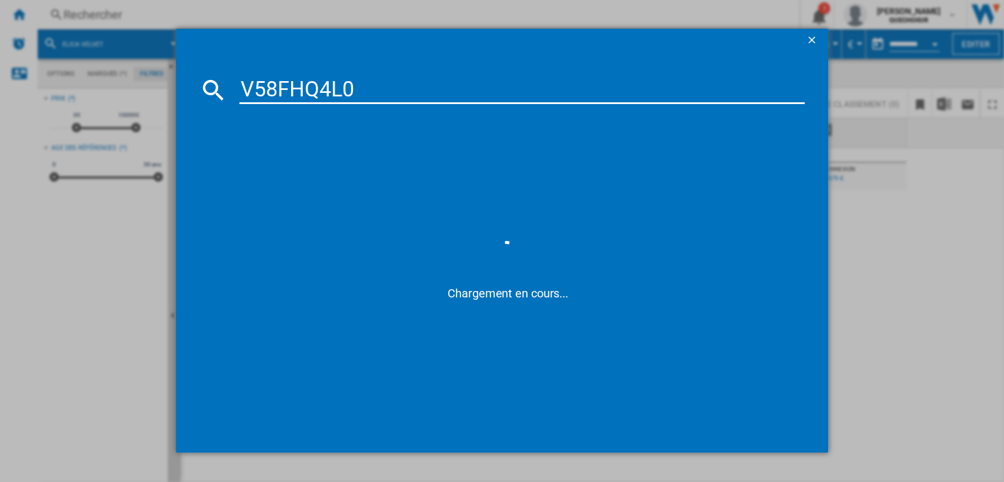
drag, startPoint x: 282, startPoint y: 86, endPoint x: 289, endPoint y: 86, distance: 6.5
click at [289, 86] on input "V58FHQ4L0" at bounding box center [522, 90] width 566 height 28
drag, startPoint x: 329, startPoint y: 90, endPoint x: 404, endPoint y: 91, distance: 75.3
click at [402, 91] on input "V58 HQ4L0" at bounding box center [522, 90] width 566 height 28
type input "V58 HQ4"
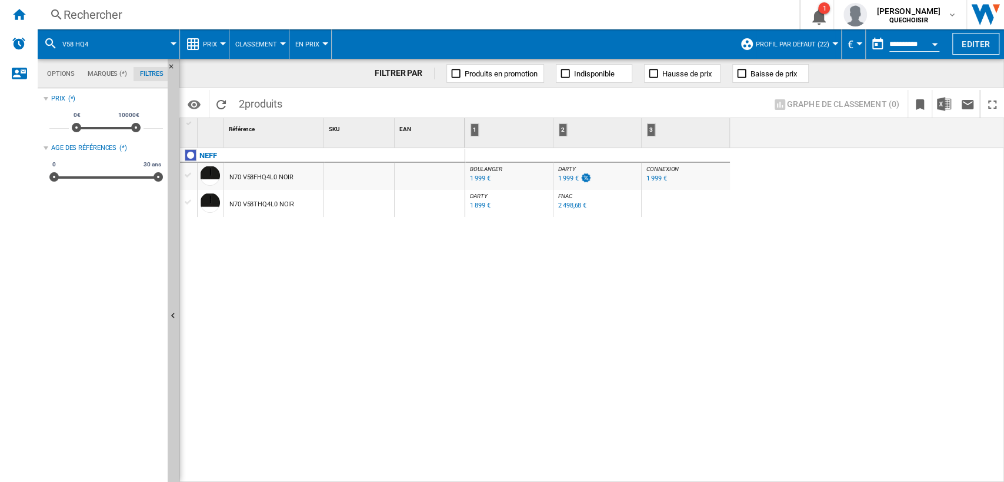
click at [483, 209] on div "1 899 €" at bounding box center [479, 206] width 22 height 12
click at [479, 178] on div "1 999 €" at bounding box center [480, 179] width 20 height 8
click at [568, 176] on div "1 999 €" at bounding box center [568, 179] width 20 height 8
click at [569, 204] on div "2 498,68 €" at bounding box center [572, 206] width 28 height 8
click at [163, 13] on div "Rechercher" at bounding box center [416, 14] width 705 height 16
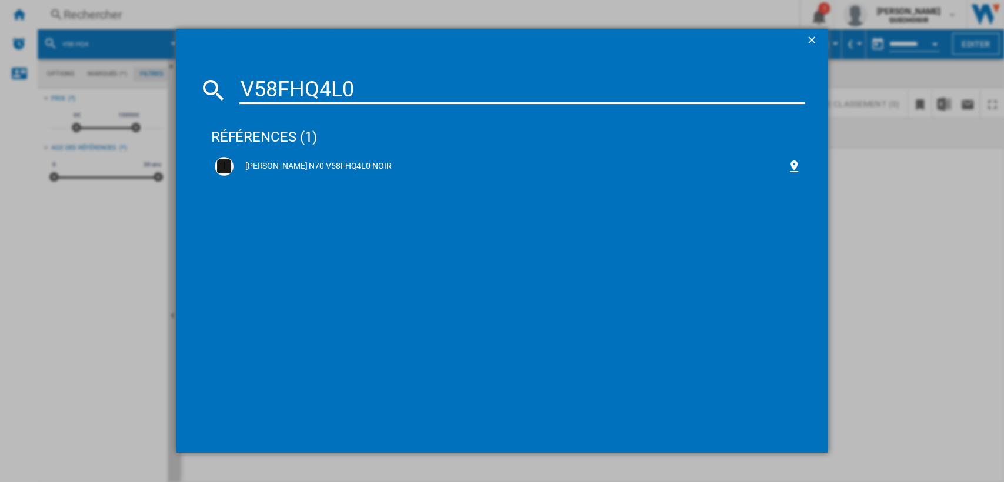
drag, startPoint x: 269, startPoint y: 85, endPoint x: 286, endPoint y: 85, distance: 17.1
click at [286, 85] on input "V58FHQ4L0" at bounding box center [522, 90] width 566 height 28
click at [277, 85] on input "V58FHQ4L0" at bounding box center [522, 90] width 566 height 28
click at [274, 85] on input "V58FHQ4L0" at bounding box center [522, 90] width 566 height 28
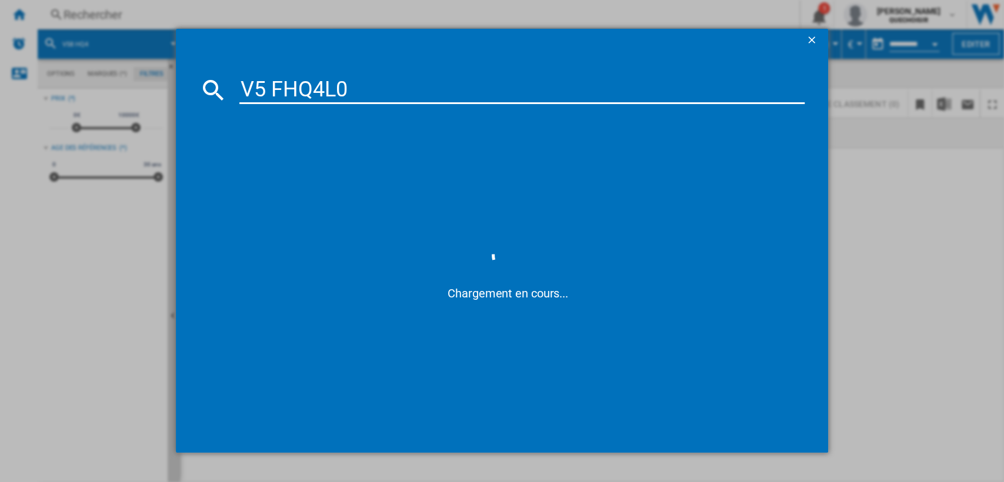
click at [278, 85] on input "V5 FHQ4L0" at bounding box center [522, 90] width 566 height 28
drag, startPoint x: 313, startPoint y: 87, endPoint x: 428, endPoint y: 86, distance: 114.1
click at [425, 86] on input "V5 HQ4L0" at bounding box center [522, 90] width 566 height 28
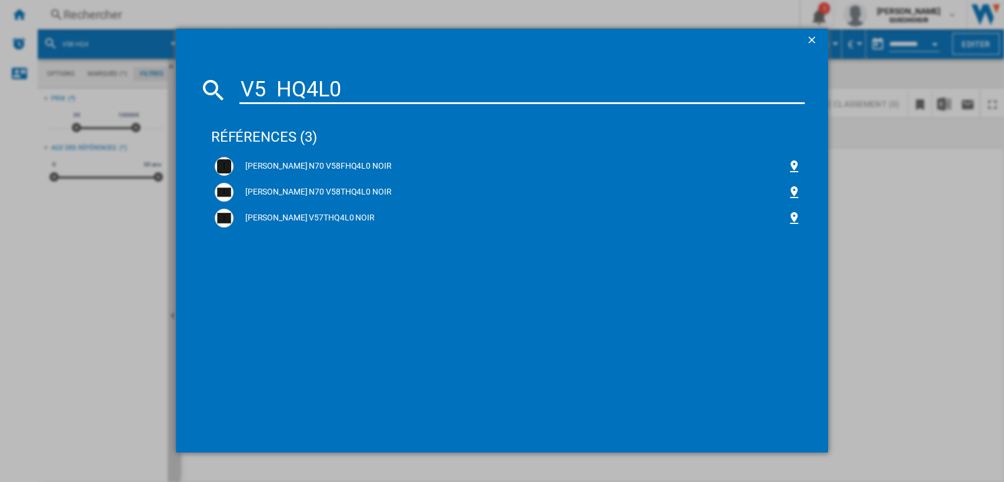
type input "V5 HQ4"
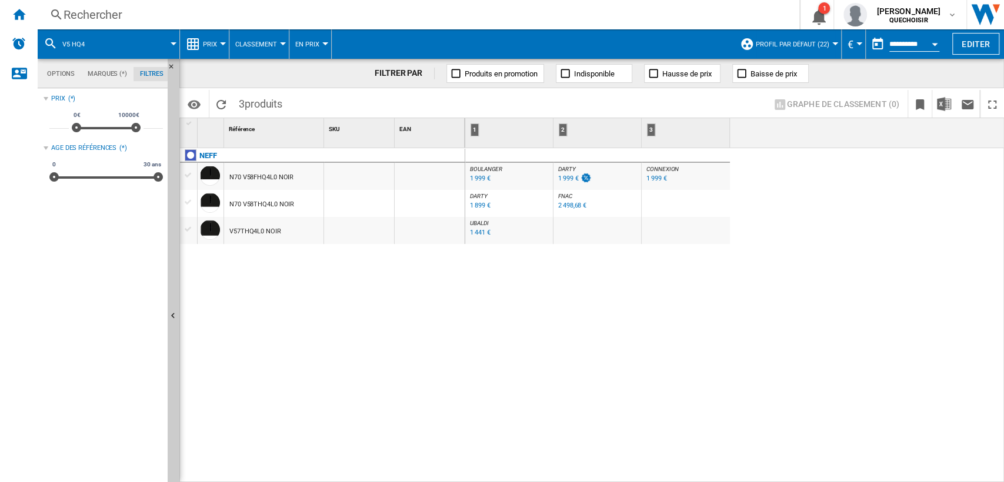
click at [482, 232] on div "1 441 €" at bounding box center [480, 233] width 20 height 8
click at [271, 233] on div "V57THQ4L0 NOIR" at bounding box center [255, 231] width 52 height 27
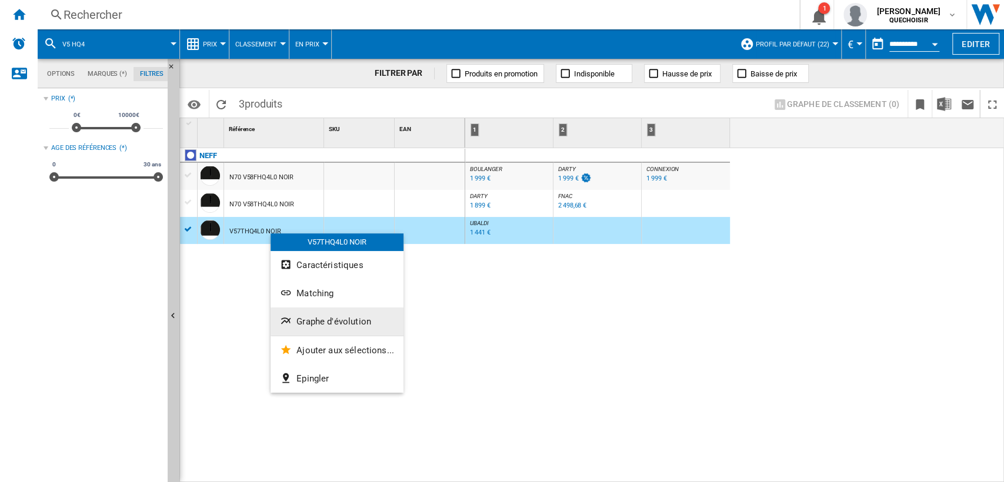
click at [347, 324] on span "Graphe d'évolution" at bounding box center [333, 321] width 75 height 11
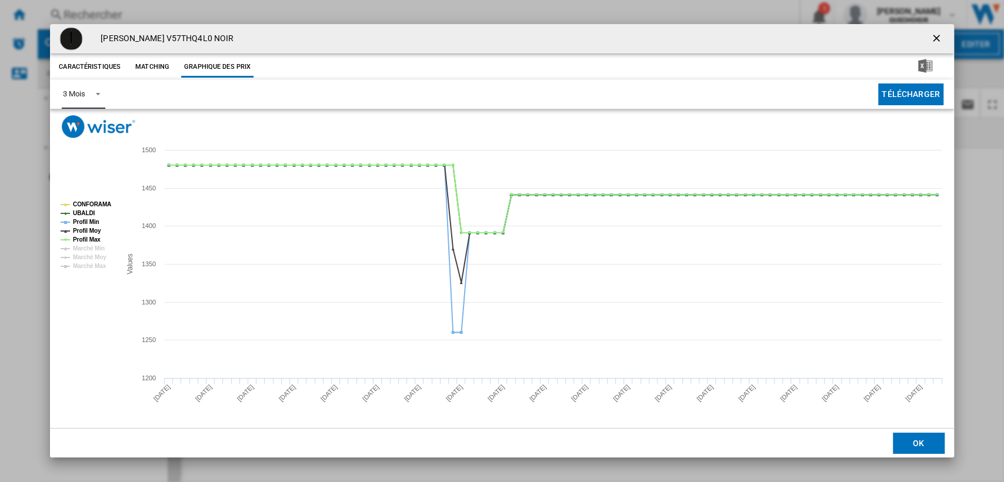
click at [85, 94] on md-select-value "3 Mois" at bounding box center [83, 94] width 43 height 29
click at [84, 124] on div "6 Mois" at bounding box center [74, 123] width 22 height 11
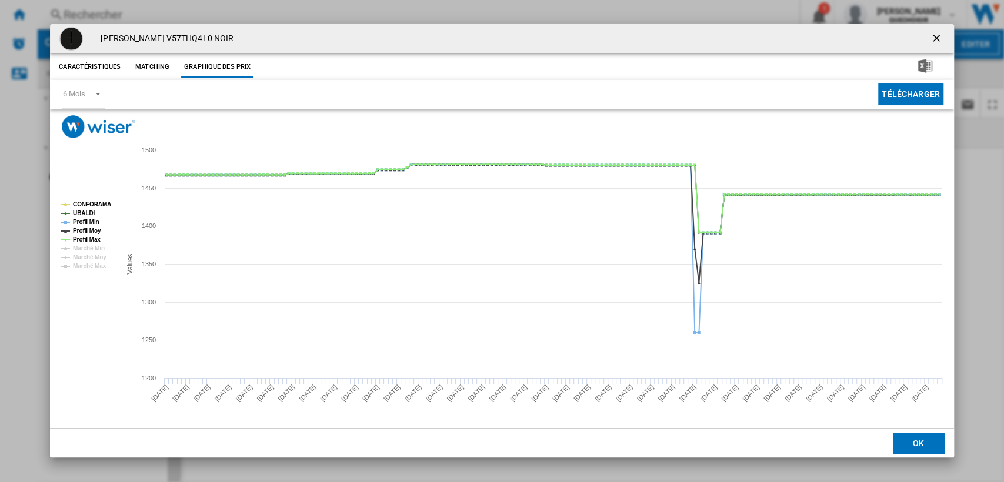
click at [941, 39] on ng-md-icon "getI18NText('BUTTONS.CLOSE_DIALOG')" at bounding box center [937, 39] width 14 height 14
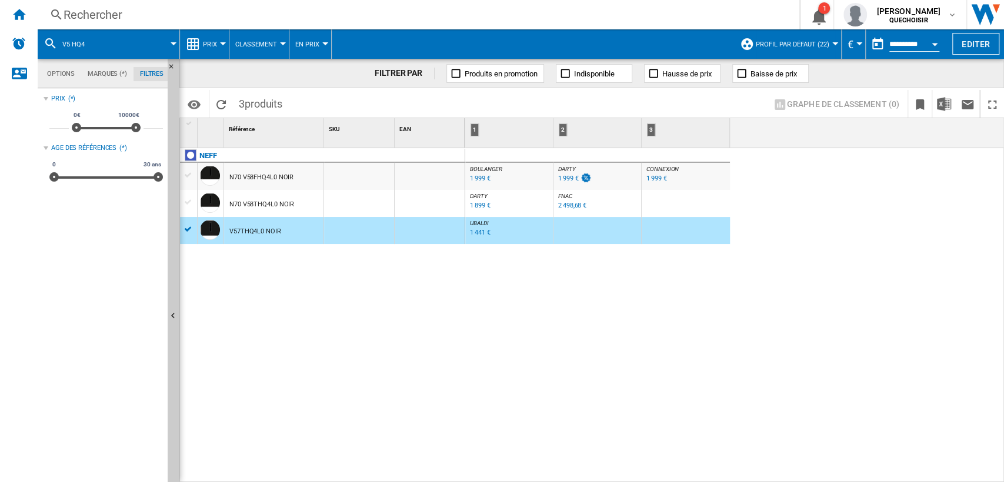
click at [189, 232] on div at bounding box center [188, 229] width 12 height 11
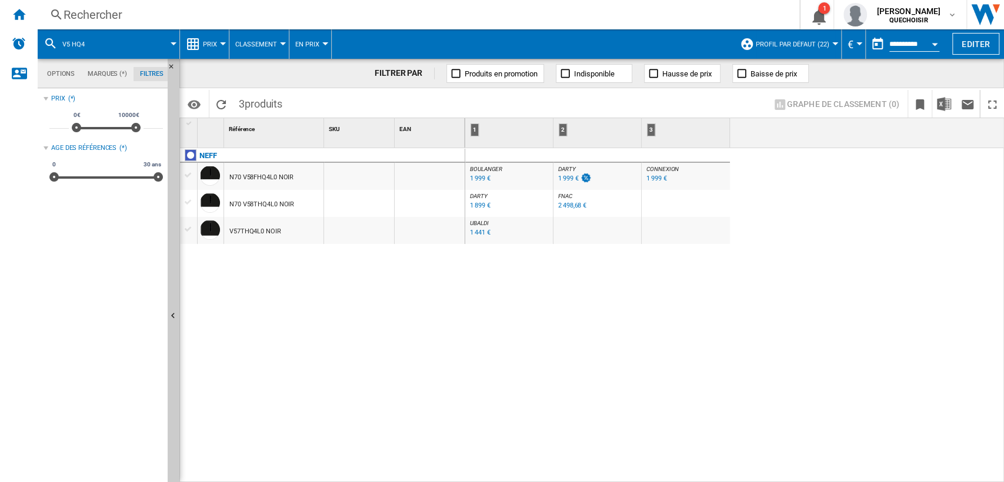
click at [186, 175] on div at bounding box center [188, 175] width 12 height 11
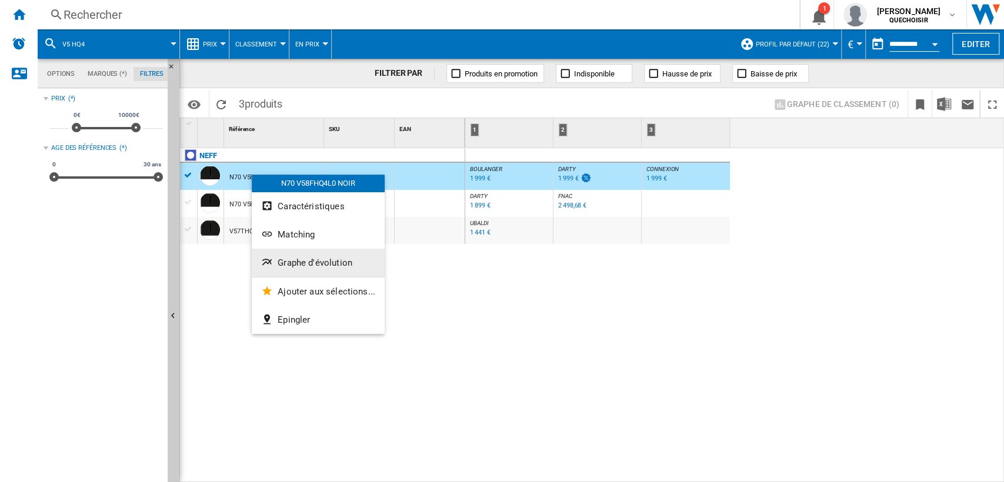
click at [291, 258] on span "Graphe d'évolution" at bounding box center [315, 263] width 75 height 11
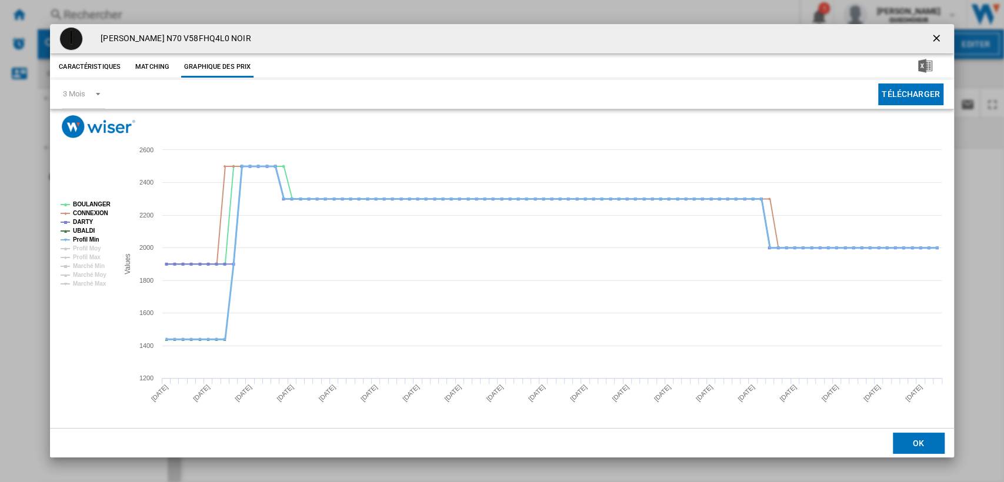
click at [89, 241] on tspan "Profil Min" at bounding box center [86, 239] width 26 height 6
click at [89, 222] on tspan "DARTY" at bounding box center [83, 222] width 20 height 6
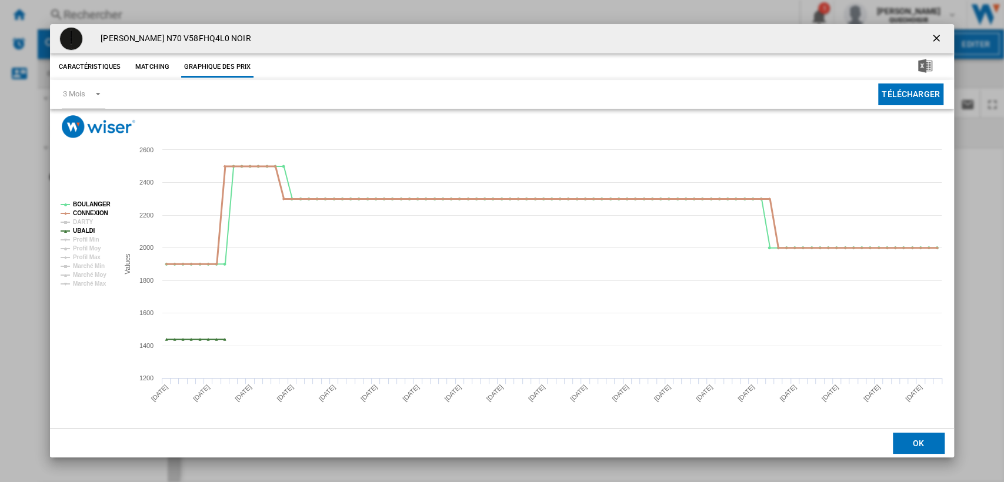
click at [89, 212] on tspan "CONNEXION" at bounding box center [90, 213] width 35 height 6
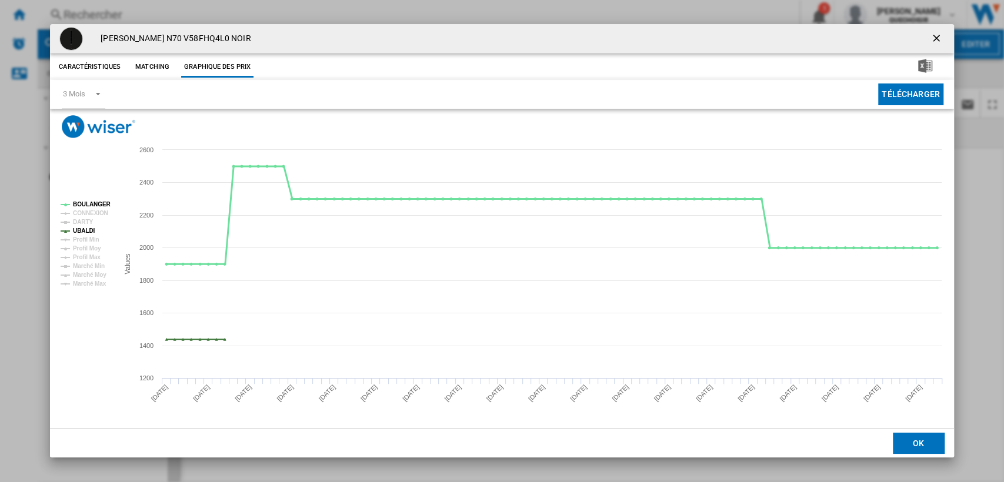
click at [89, 206] on tspan "BOULANGER" at bounding box center [92, 204] width 38 height 6
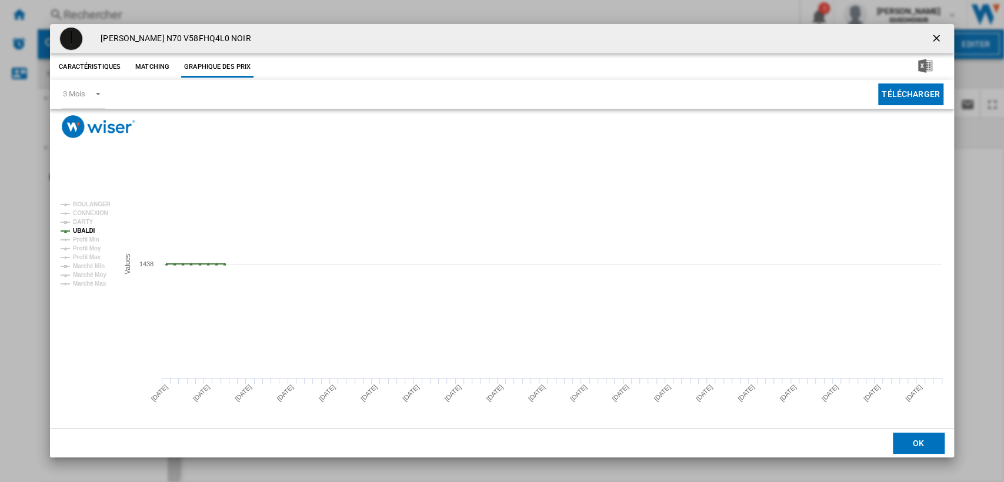
click at [936, 35] on ng-md-icon "getI18NText('BUTTONS.CLOSE_DIALOG')" at bounding box center [937, 39] width 14 height 14
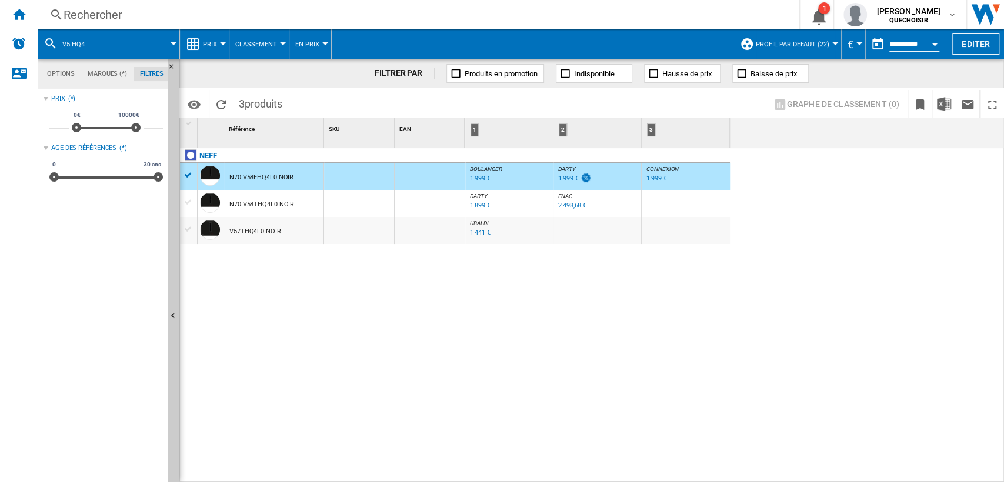
click at [578, 266] on div "[PERSON_NAME] : FR [PERSON_NAME] -1.0 % 1 999 € % N/A [PERSON_NAME] : FR [PERSO…" at bounding box center [734, 315] width 539 height 335
click at [162, 22] on div "Rechercher" at bounding box center [416, 14] width 705 height 16
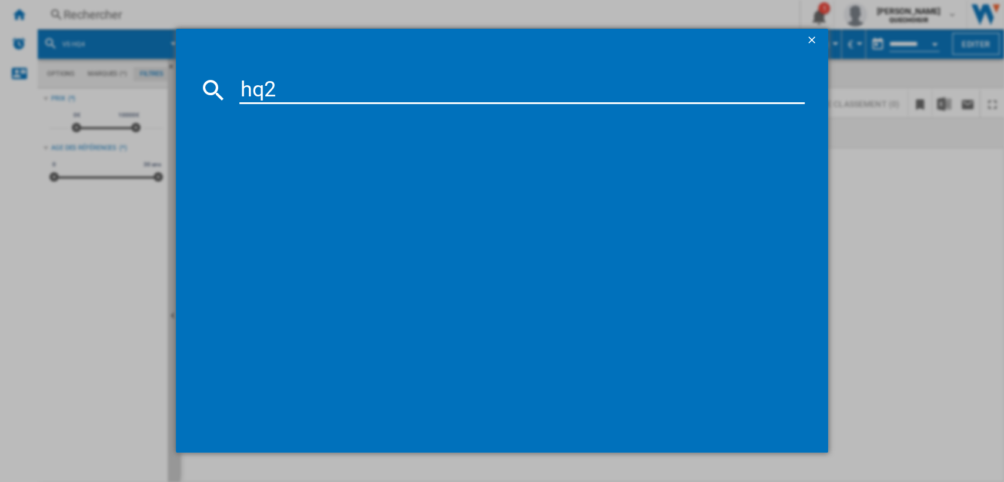
type input "hq26"
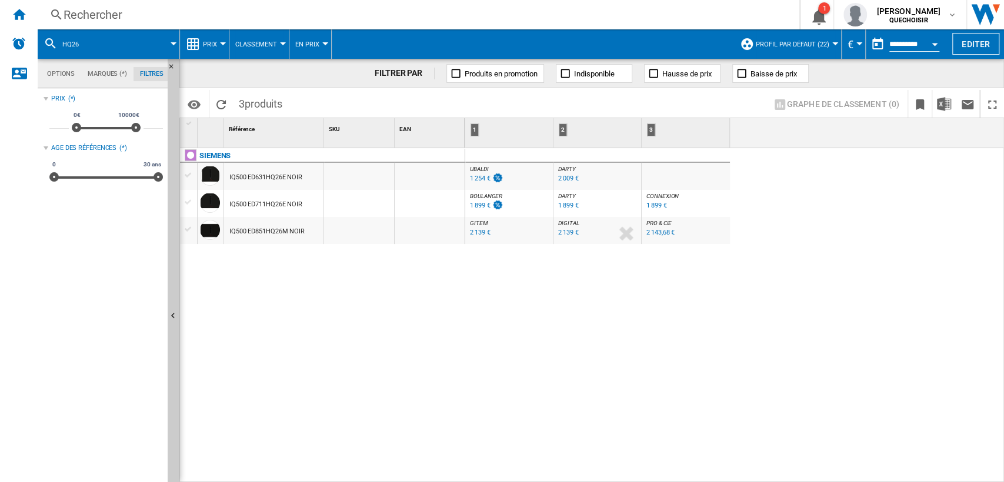
click at [268, 42] on span "Classement" at bounding box center [256, 45] width 42 height 8
click at [204, 45] on md-backdrop at bounding box center [502, 241] width 1004 height 482
click at [204, 45] on span "Prix" at bounding box center [210, 45] width 14 height 8
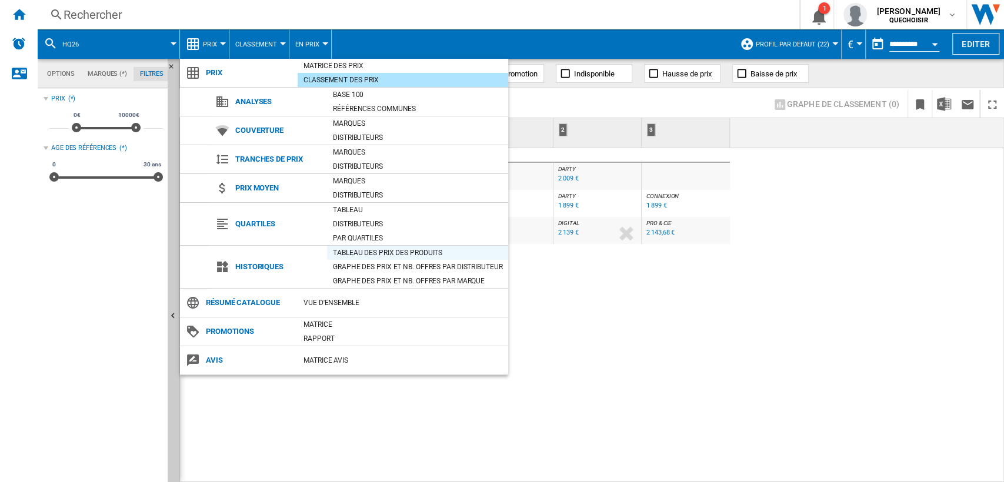
click at [344, 246] on div "Tableau des prix des produits" at bounding box center [417, 253] width 181 height 14
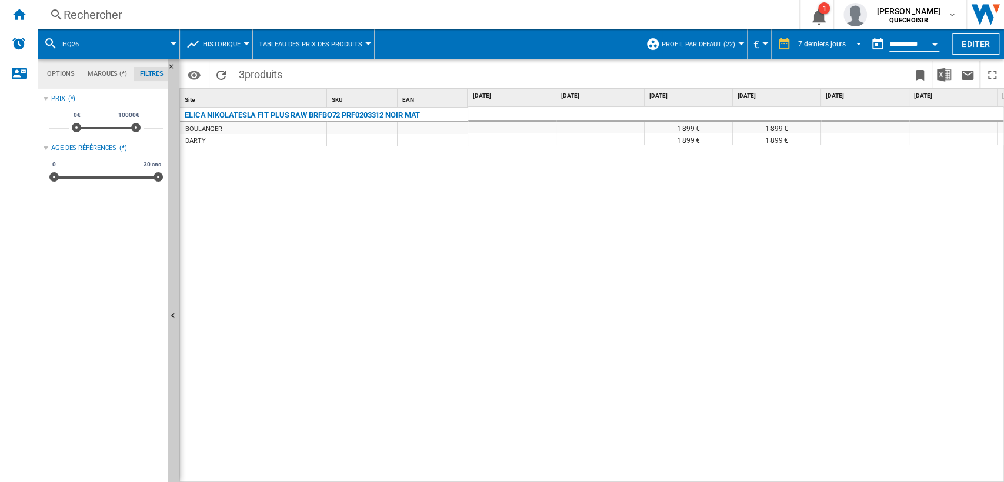
click at [801, 41] on div "7 derniers jours" at bounding box center [822, 44] width 48 height 8
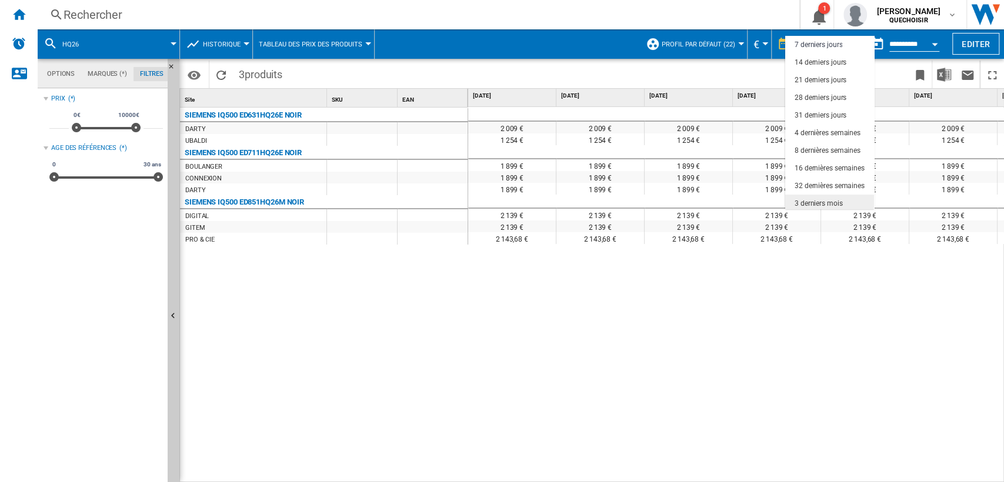
scroll to position [74, 0]
click at [805, 196] on div "18 derniers mois" at bounding box center [821, 201] width 52 height 10
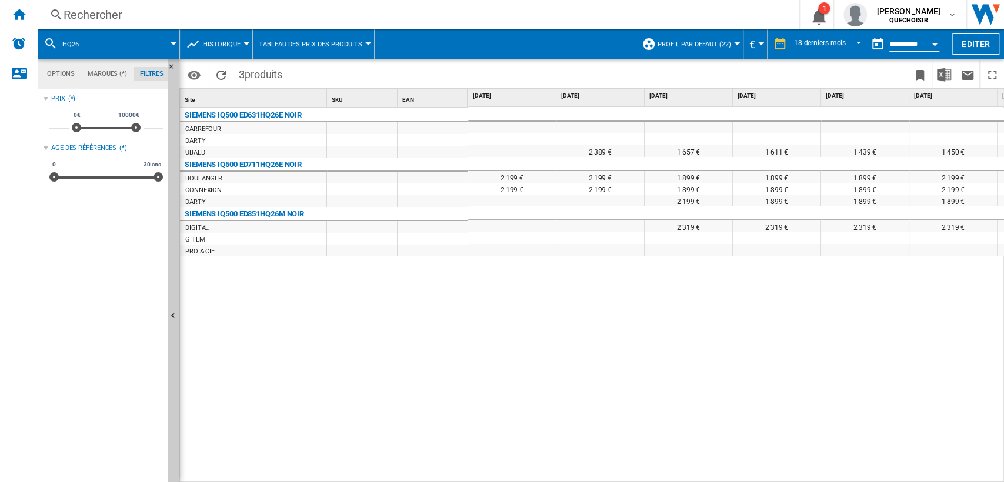
click at [242, 378] on div "SIEMENS IQ500 ED631HQ26E NOIR [GEOGRAPHIC_DATA] [GEOGRAPHIC_DATA][PERSON_NAME] …" at bounding box center [324, 293] width 288 height 370
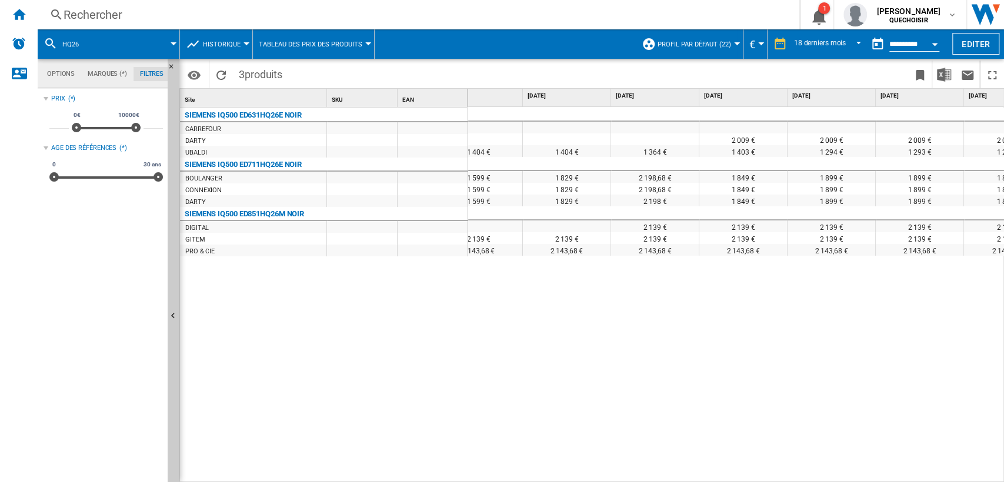
scroll to position [0, 1139]
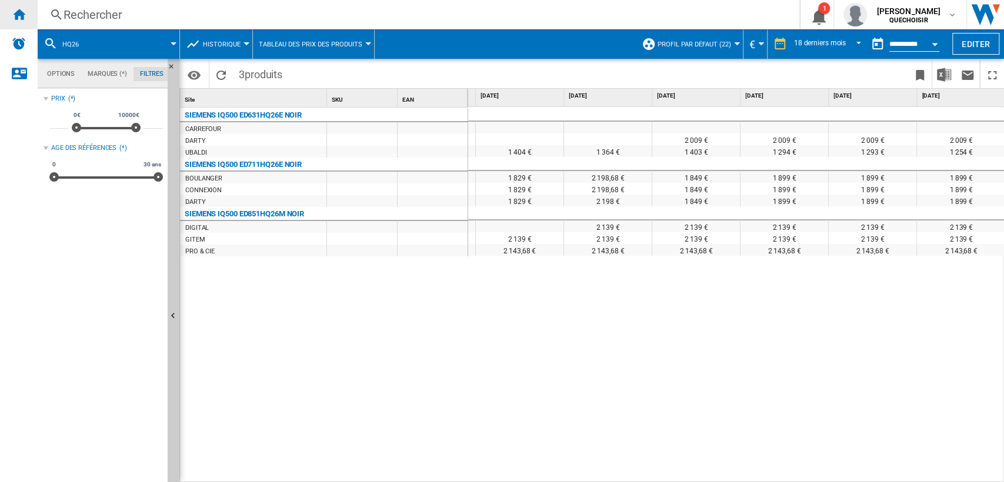
click at [20, 17] on ng-md-icon "Accueil" at bounding box center [19, 14] width 14 height 14
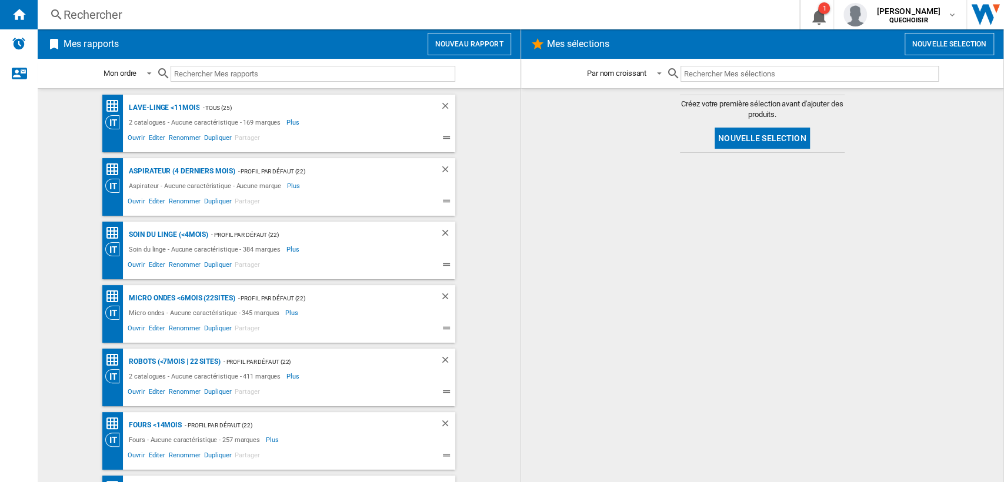
click at [193, 19] on div "Rechercher" at bounding box center [416, 14] width 705 height 16
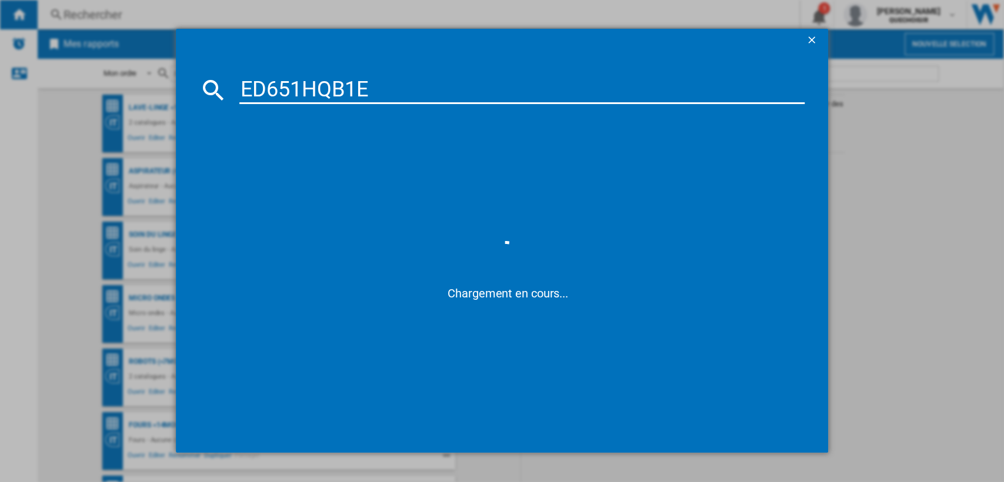
type input "ED651HQB1"
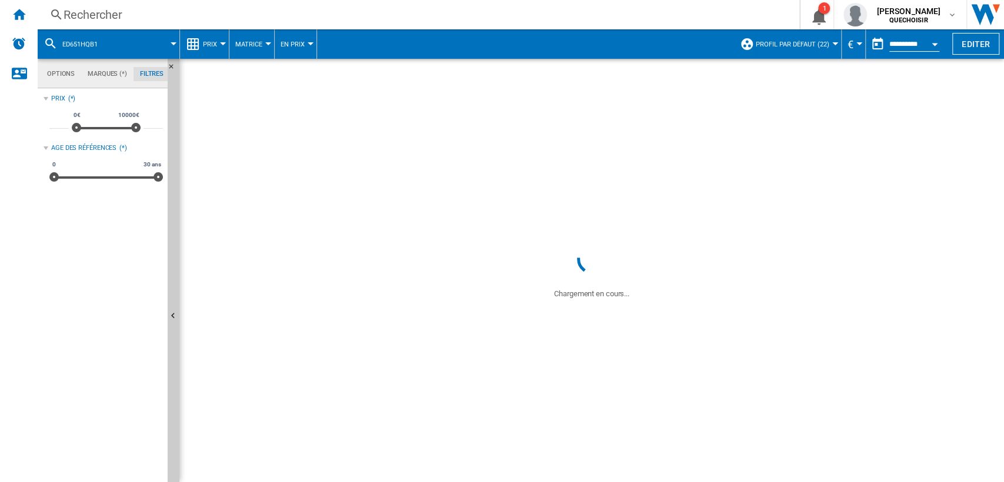
click at [262, 46] on button "Matrice" at bounding box center [251, 43] width 33 height 29
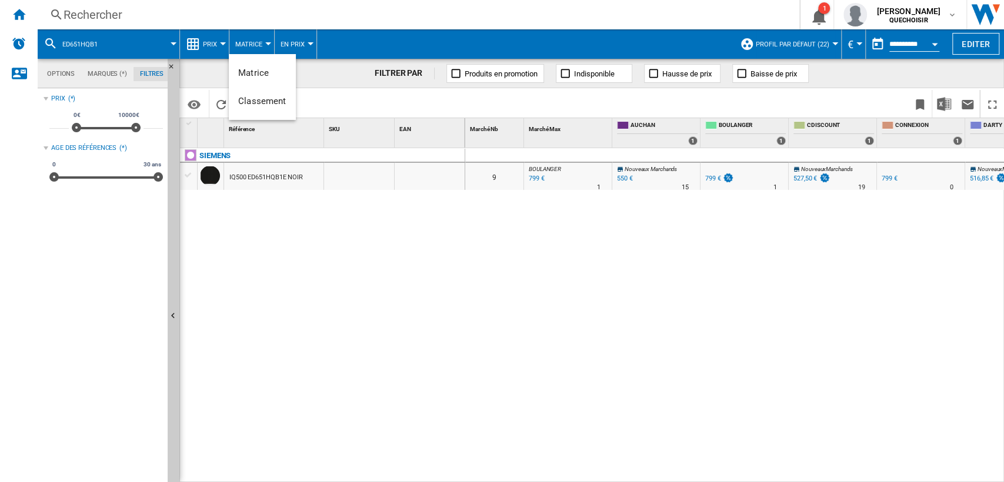
click at [67, 71] on md-backdrop at bounding box center [502, 241] width 1004 height 482
click at [67, 71] on md-tab-item "Options" at bounding box center [61, 74] width 41 height 14
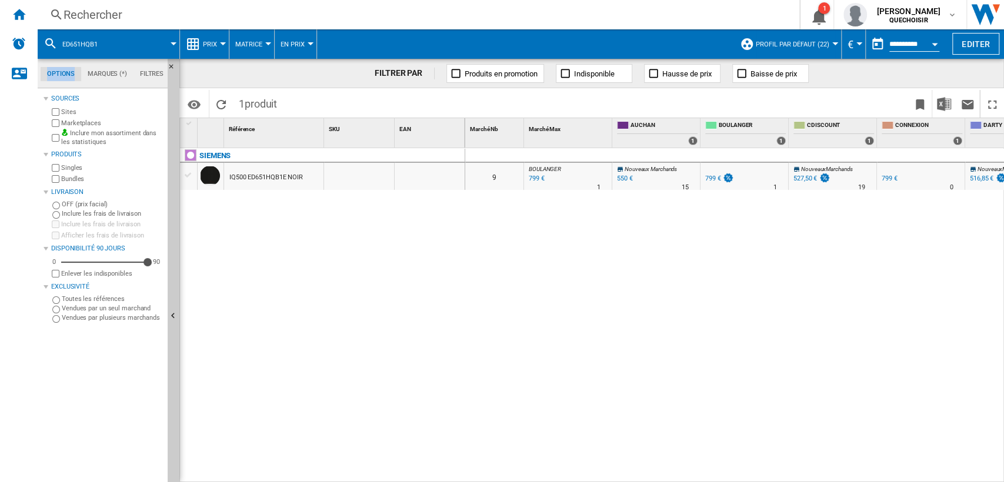
click at [69, 119] on label "Marketplaces" at bounding box center [112, 123] width 102 height 9
click at [71, 177] on label "Bundles" at bounding box center [112, 179] width 102 height 9
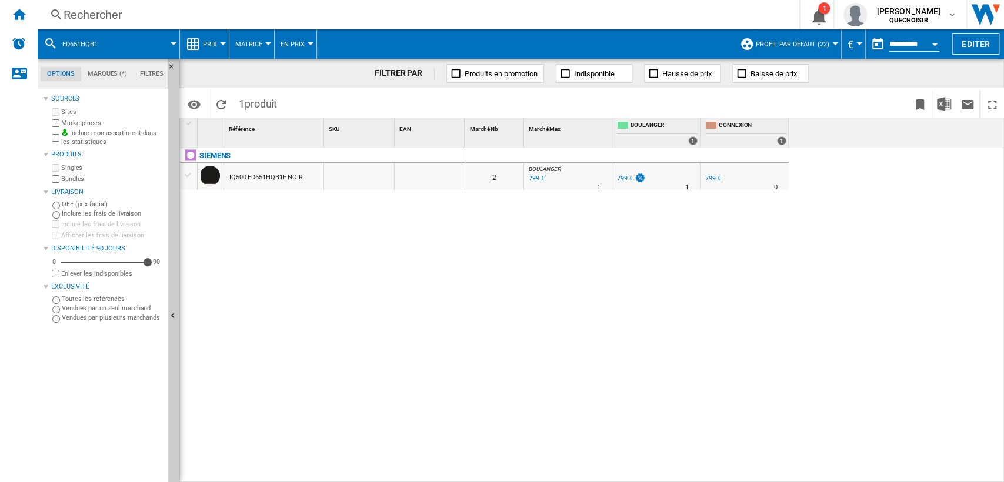
click at [376, 280] on div "SIEMENS IQ500 ED651HQB1E NOIR" at bounding box center [322, 312] width 285 height 329
click at [636, 179] on img at bounding box center [640, 178] width 12 height 10
click at [150, 1] on div "Rechercher Rechercher 0 1 [PERSON_NAME] QUECHOISIR QUECHOISIR Mes paramètres Se…" at bounding box center [521, 14] width 966 height 29
click at [152, 14] on div "Rechercher" at bounding box center [416, 14] width 705 height 16
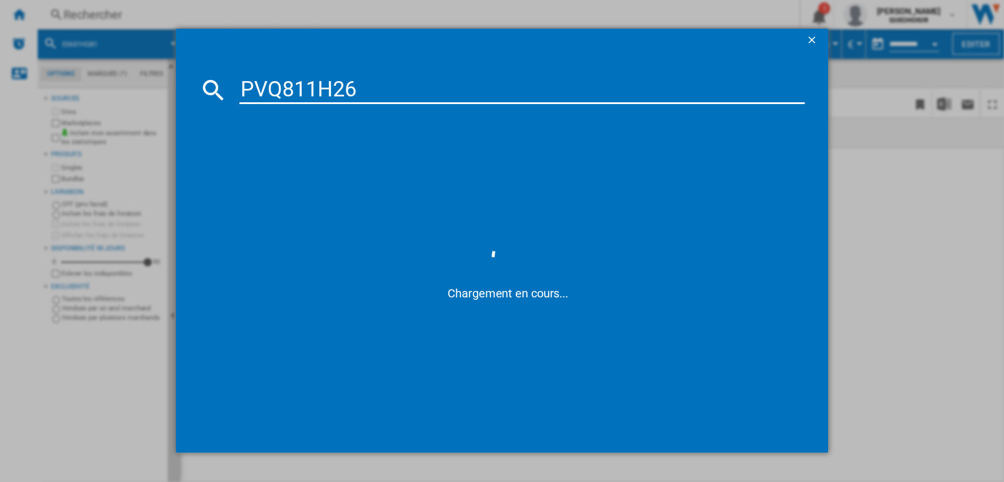
type input "PVQ811H26"
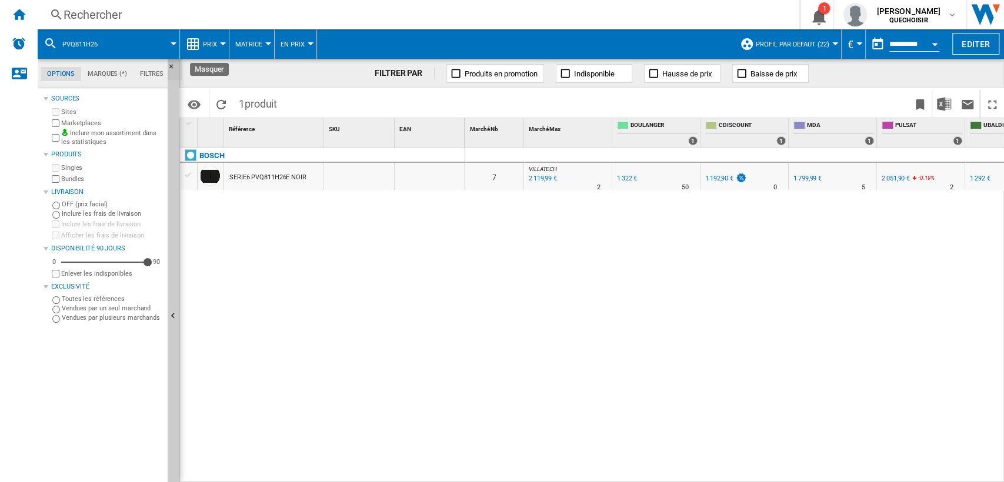
click at [172, 64] on ng-md-icon "Masquer" at bounding box center [175, 70] width 14 height 14
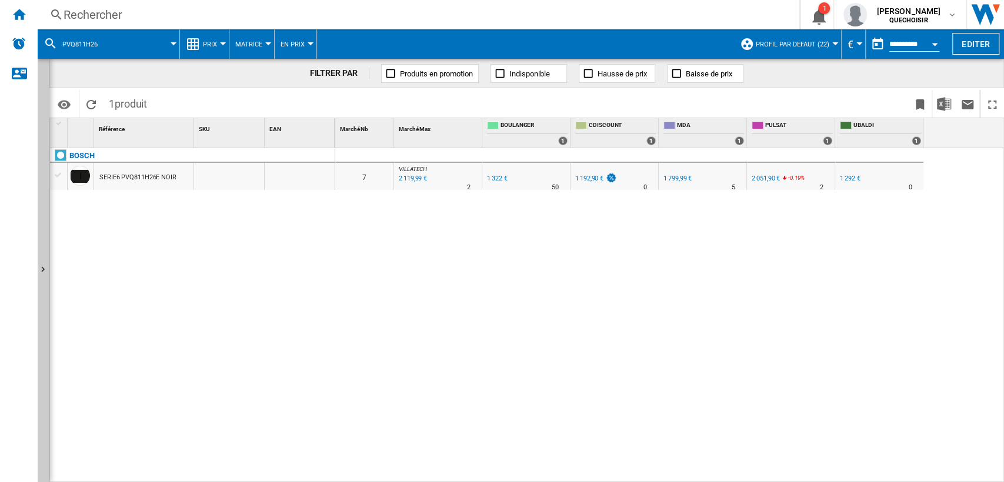
click at [249, 42] on span "Matrice" at bounding box center [248, 45] width 27 height 8
click at [256, 105] on span "Classement" at bounding box center [262, 101] width 48 height 11
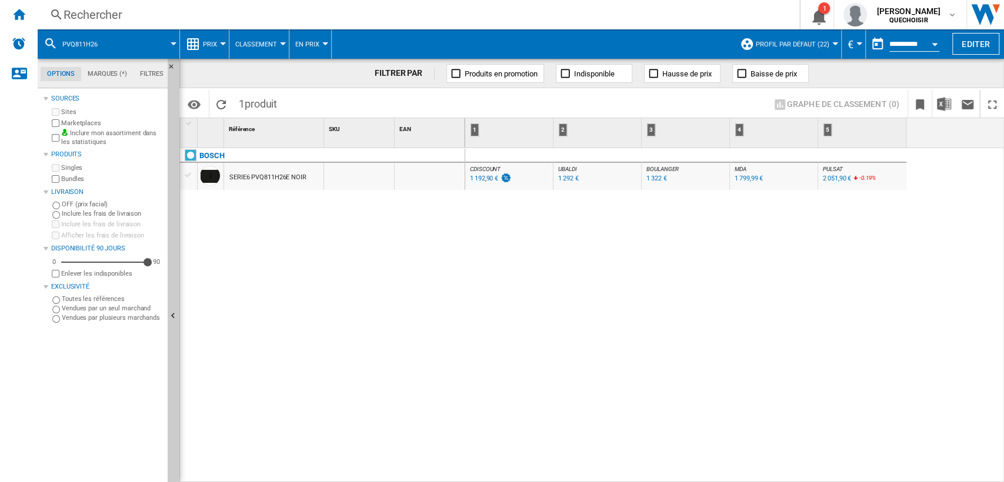
click at [660, 178] on div "1 322 €" at bounding box center [656, 179] width 20 height 8
click at [653, 176] on div "1 322 €" at bounding box center [656, 179] width 20 height 8
click at [141, 12] on div "Rechercher" at bounding box center [416, 14] width 705 height 16
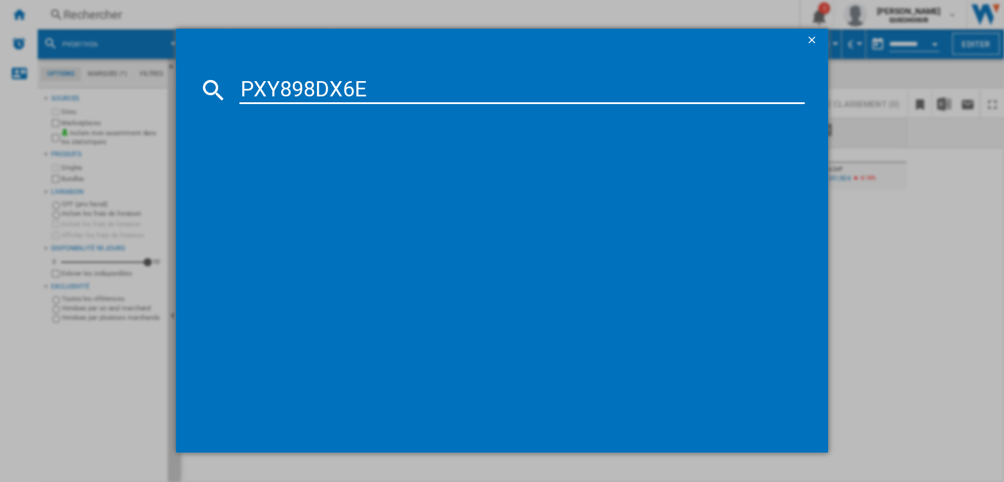
type input "PXY898DX6"
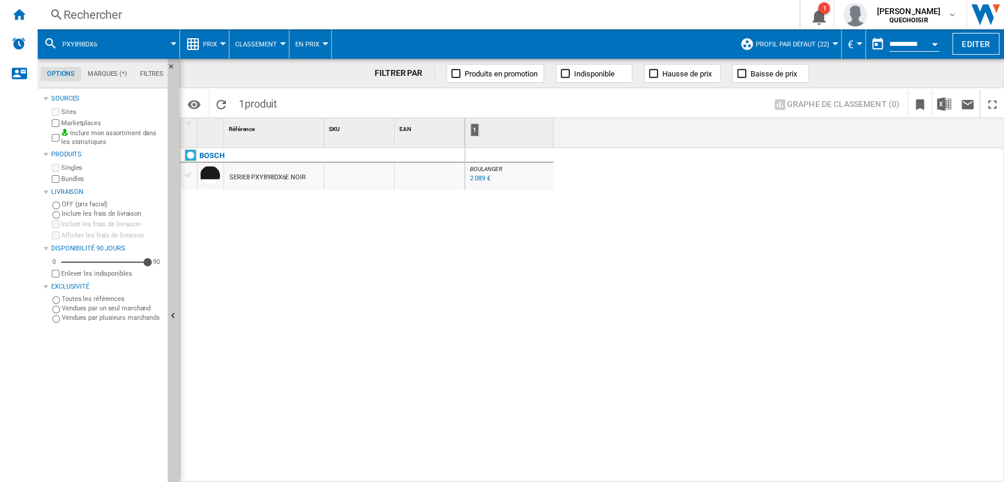
click at [476, 181] on div "2 089 €" at bounding box center [480, 179] width 20 height 8
click at [193, 11] on div "Rechercher" at bounding box center [416, 14] width 705 height 16
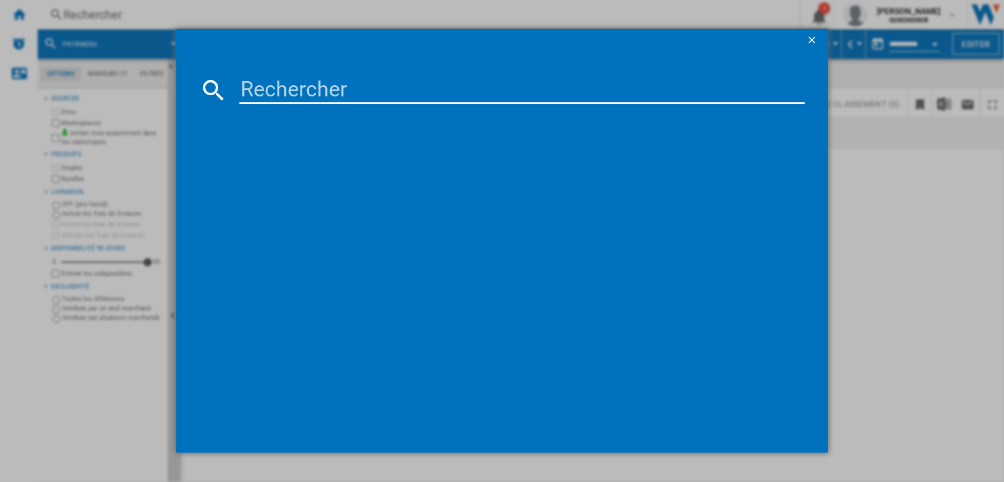
type input "KCC8344"
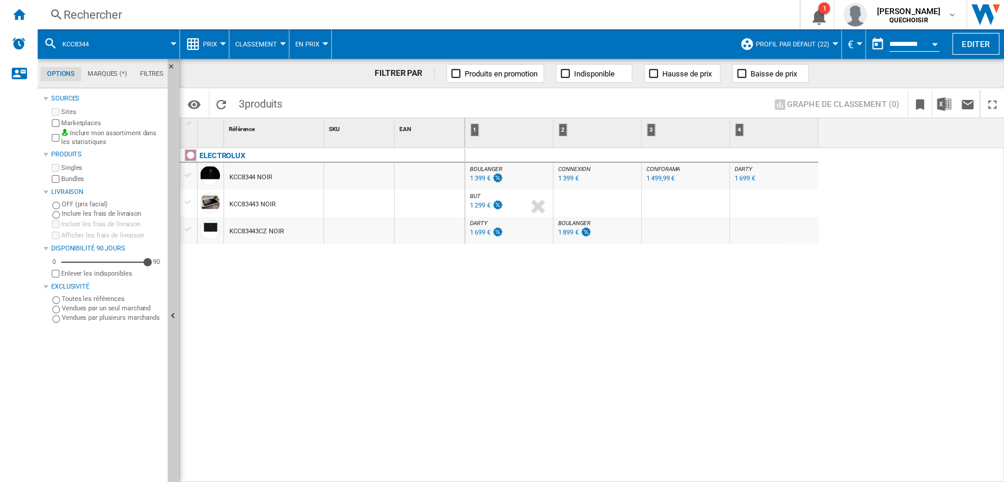
click at [484, 180] on div "1 399 €" at bounding box center [480, 179] width 20 height 8
click at [363, 343] on div "ELECTROLUX KCC8344 NOIR KCC83443 NOIR KCC83443CZ NOIR" at bounding box center [322, 312] width 285 height 329
click at [474, 206] on div "1 299 €" at bounding box center [480, 206] width 20 height 8
click at [480, 232] on div "1 699 €" at bounding box center [480, 233] width 20 height 8
click at [748, 178] on div "1 699 €" at bounding box center [745, 179] width 20 height 8
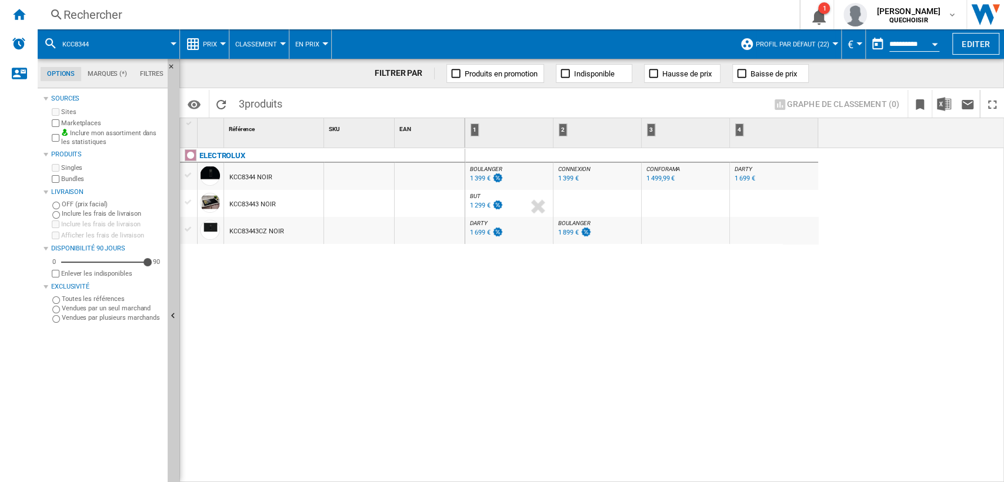
click at [479, 180] on div "1 399 €" at bounding box center [480, 179] width 20 height 8
click at [213, 16] on div "Rechercher" at bounding box center [416, 14] width 705 height 16
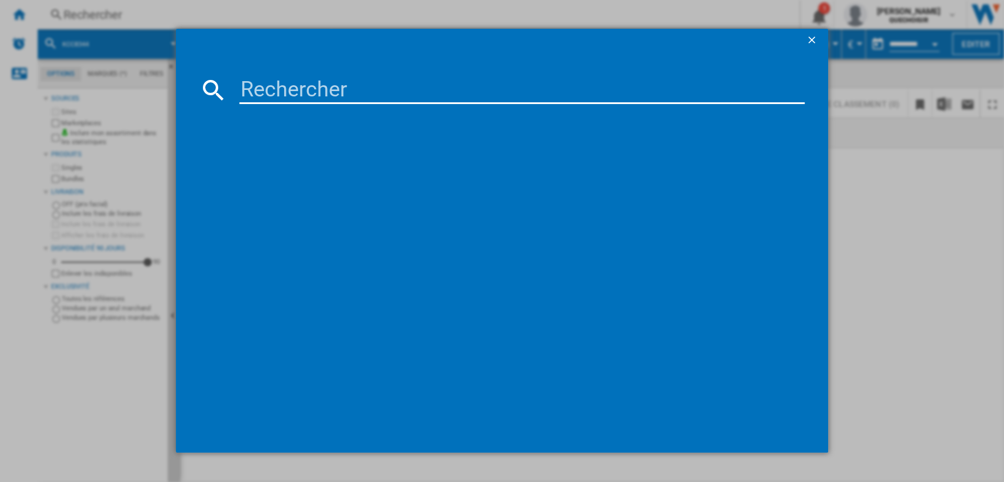
click at [306, 94] on input at bounding box center [522, 90] width 566 height 28
click at [308, 91] on input "Aeg TH84CB03FZ" at bounding box center [522, 90] width 566 height 28
click at [315, 91] on input "Aeg TH84CB03FZ" at bounding box center [522, 90] width 566 height 28
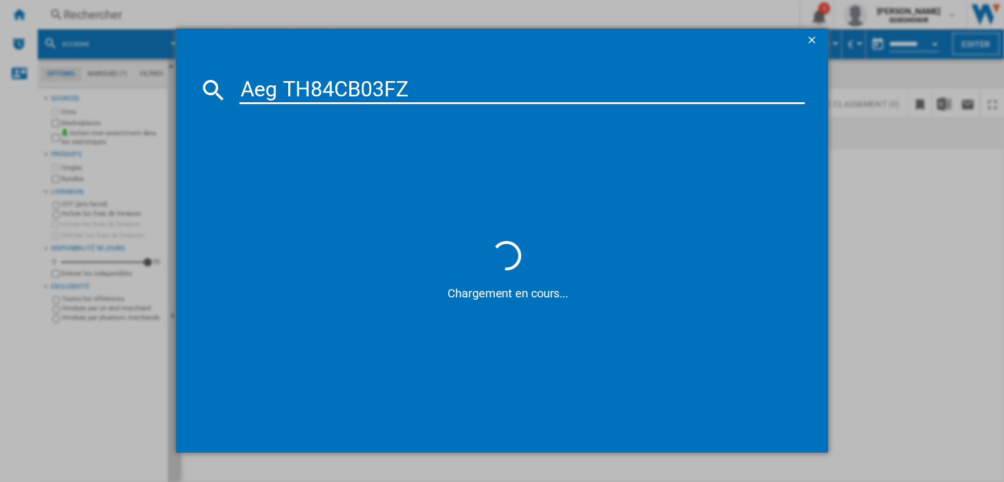
click at [320, 88] on input "Aeg TH84CB03FZ" at bounding box center [522, 90] width 566 height 28
drag, startPoint x: 388, startPoint y: 89, endPoint x: 487, endPoint y: 87, distance: 98.8
click at [487, 87] on input "Aeg TH 4CB03FZ" at bounding box center [522, 90] width 566 height 28
type input "Aeg TH 4CB03"
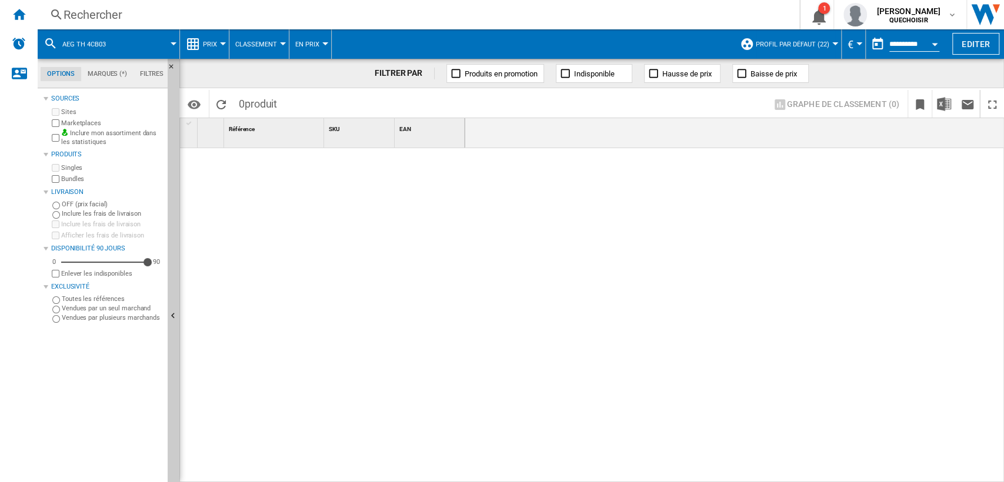
click at [435, 14] on div "Rechercher" at bounding box center [416, 14] width 705 height 16
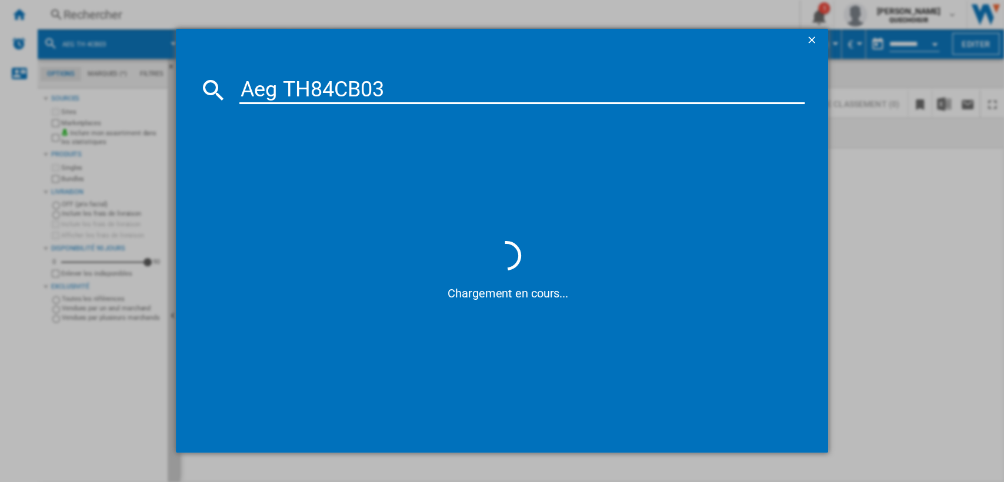
click at [262, 90] on input "Aeg TH84CB03" at bounding box center [522, 90] width 566 height 28
type input "Aeg TH84CB03"
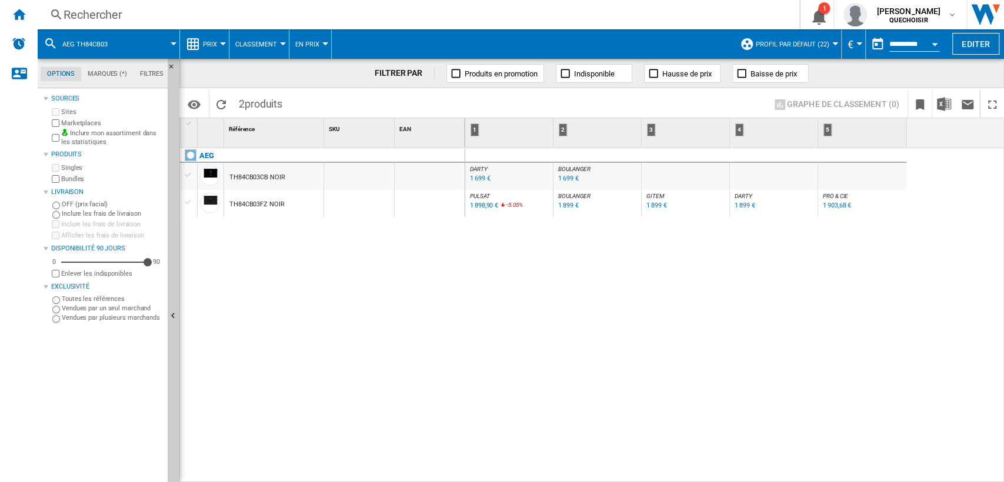
click at [277, 21] on div "Rechercher" at bounding box center [416, 14] width 705 height 16
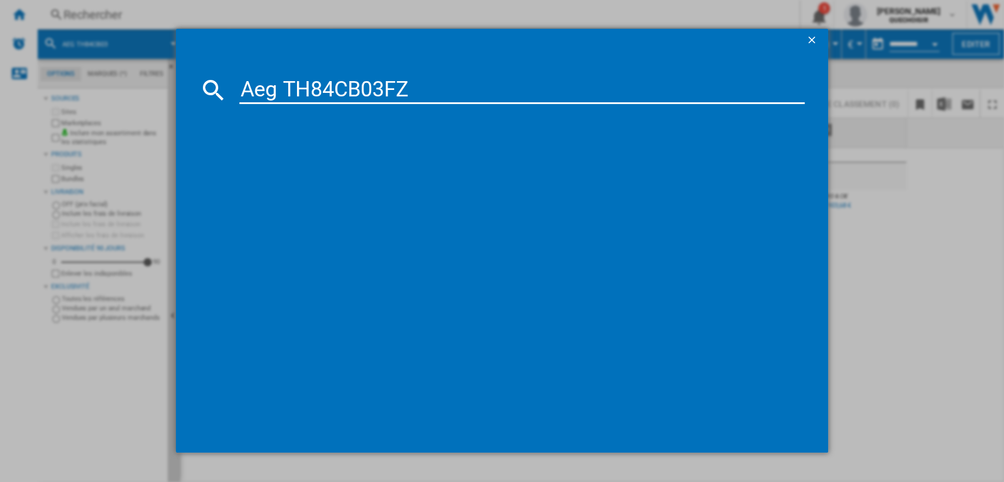
drag, startPoint x: 279, startPoint y: 89, endPoint x: 286, endPoint y: 89, distance: 6.5
click at [286, 89] on input "Aeg TH84CB03FZ" at bounding box center [522, 90] width 566 height 28
click at [318, 92] on input "Aeg TH84CB03FZ" at bounding box center [522, 90] width 566 height 28
drag, startPoint x: 376, startPoint y: 94, endPoint x: 434, endPoint y: 93, distance: 57.6
click at [434, 93] on input "Aeg TH 4CB03FZ" at bounding box center [522, 90] width 566 height 28
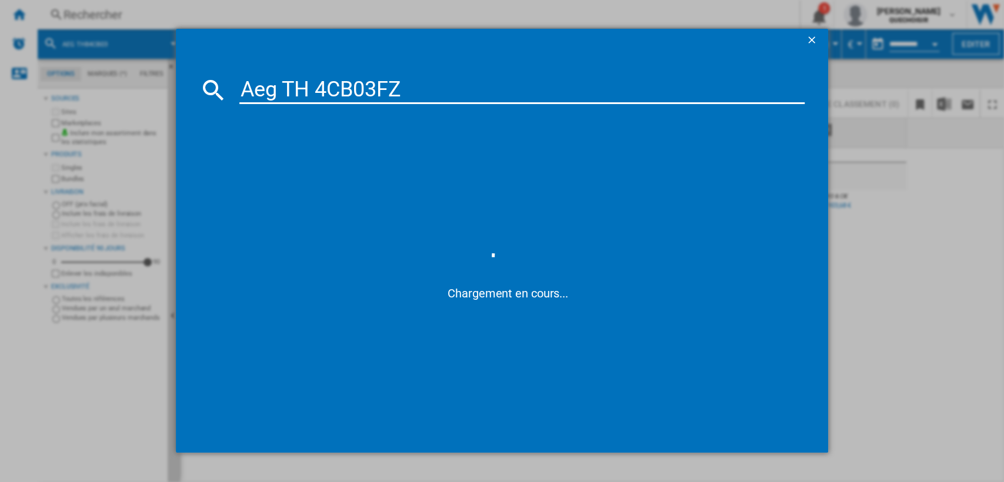
type input "Aeg TH 4CB03"
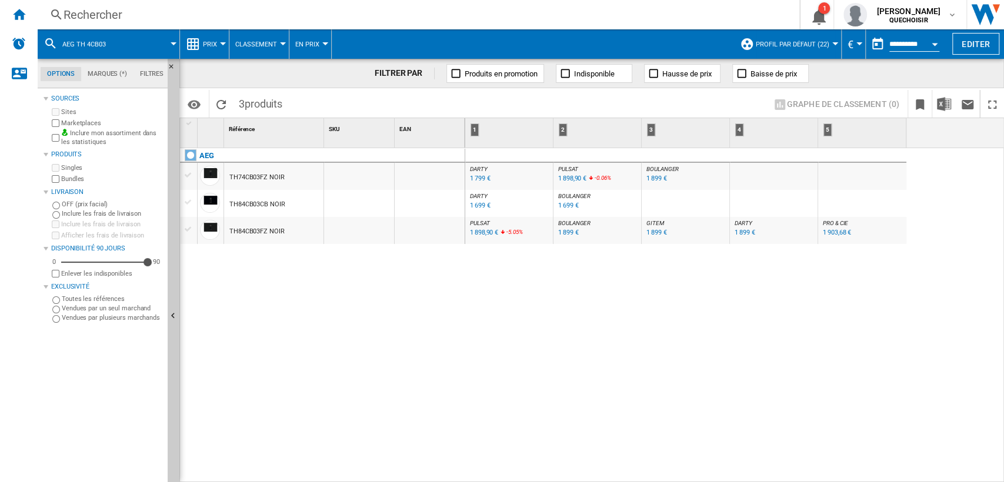
click at [564, 205] on div "1 699 €" at bounding box center [568, 206] width 20 height 8
click at [579, 224] on span "BOULANGER" at bounding box center [574, 223] width 32 height 6
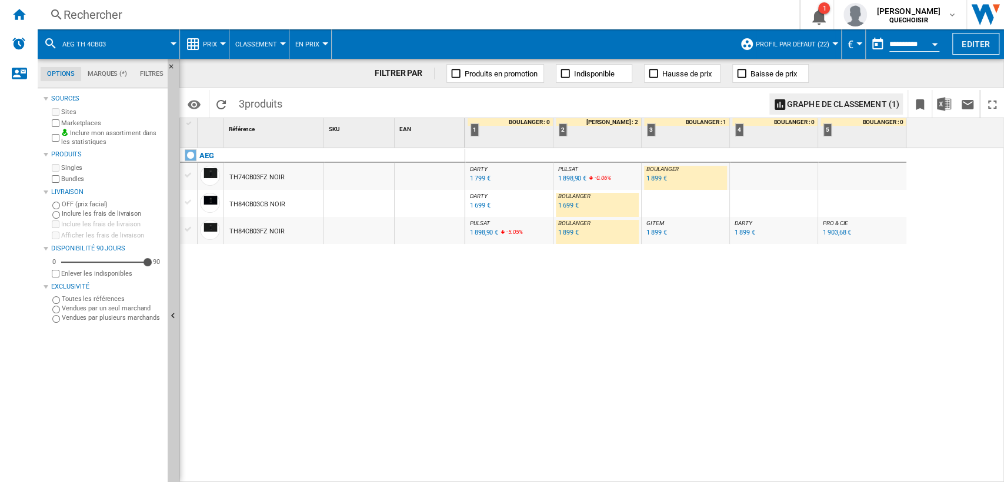
click at [484, 196] on span "DARTY" at bounding box center [479, 196] width 18 height 6
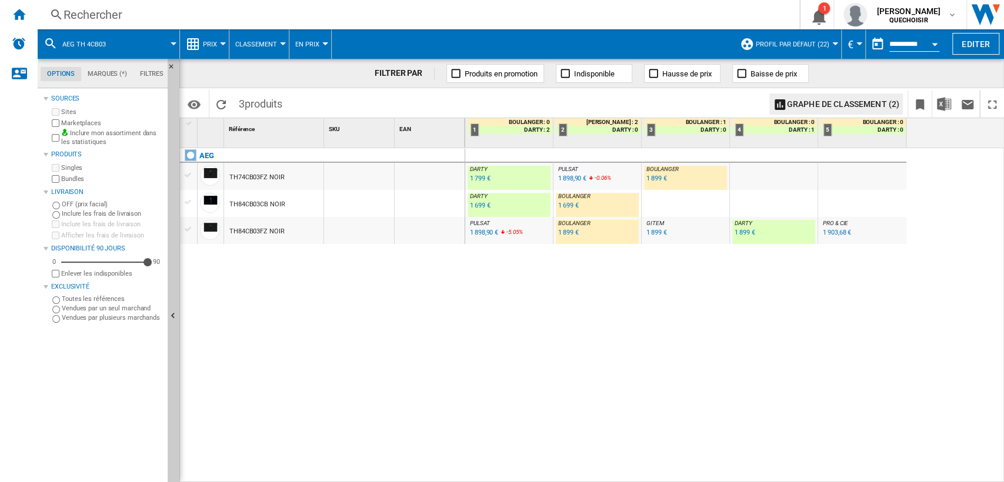
click at [743, 232] on div "1 899 €" at bounding box center [745, 233] width 20 height 8
click at [473, 208] on div "1 699 €" at bounding box center [480, 206] width 20 height 8
click at [566, 208] on div "1 699 €" at bounding box center [568, 206] width 20 height 8
click at [221, 16] on div "Rechercher" at bounding box center [416, 14] width 705 height 16
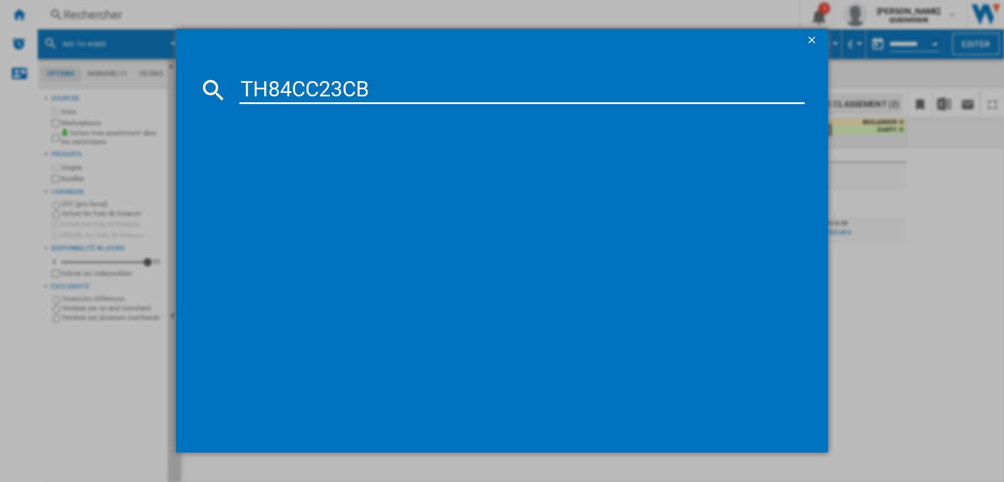
type input "TH84CC23CB"
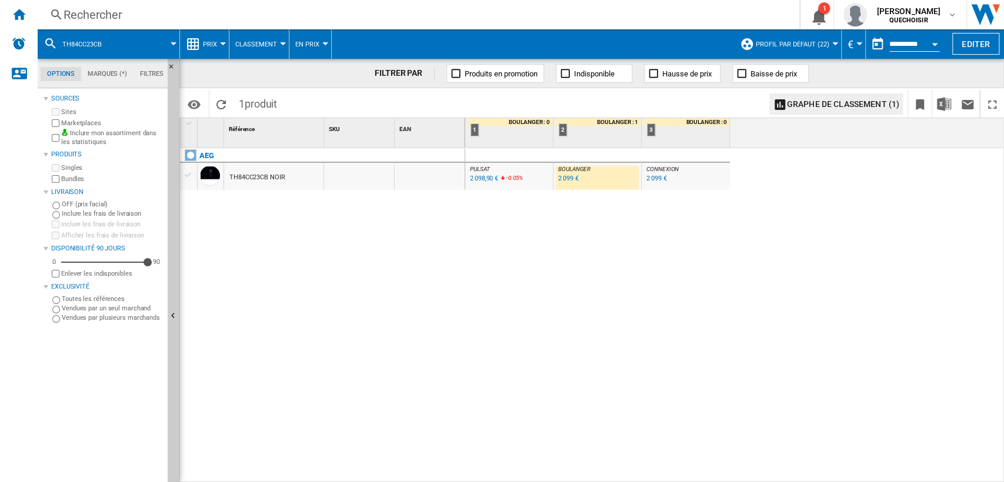
click at [566, 177] on div "2 099 €" at bounding box center [568, 179] width 20 height 8
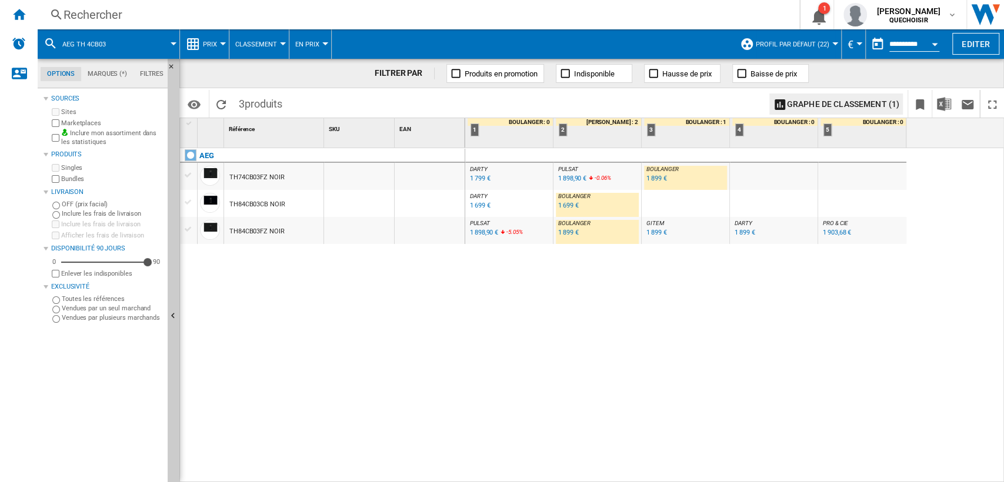
click at [313, 293] on div "AEG TH74CB03FZ NOIR TH84CB03CB NOIR TH84CB03FZ NOIR" at bounding box center [322, 312] width 285 height 329
click at [479, 206] on div "1 699 €" at bounding box center [480, 206] width 20 height 8
click at [562, 205] on div "1 699 €" at bounding box center [568, 206] width 20 height 8
click at [140, 10] on div "Rechercher" at bounding box center [416, 14] width 705 height 16
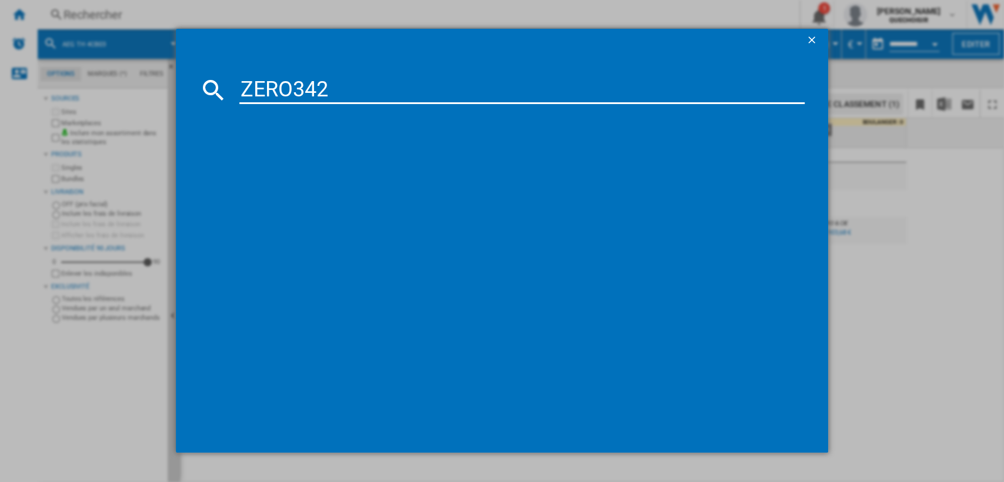
type input "ZERO342"
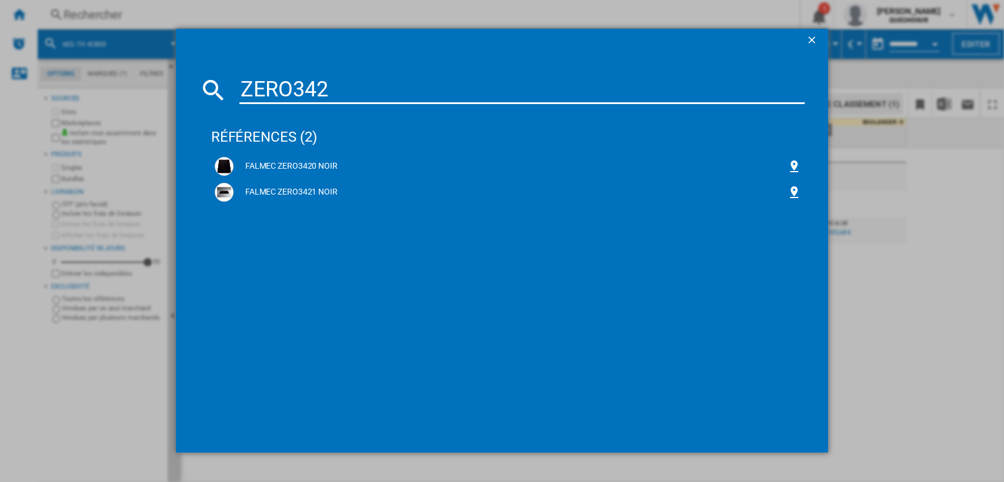
click at [621, 91] on input "ZERO342" at bounding box center [522, 90] width 566 height 28
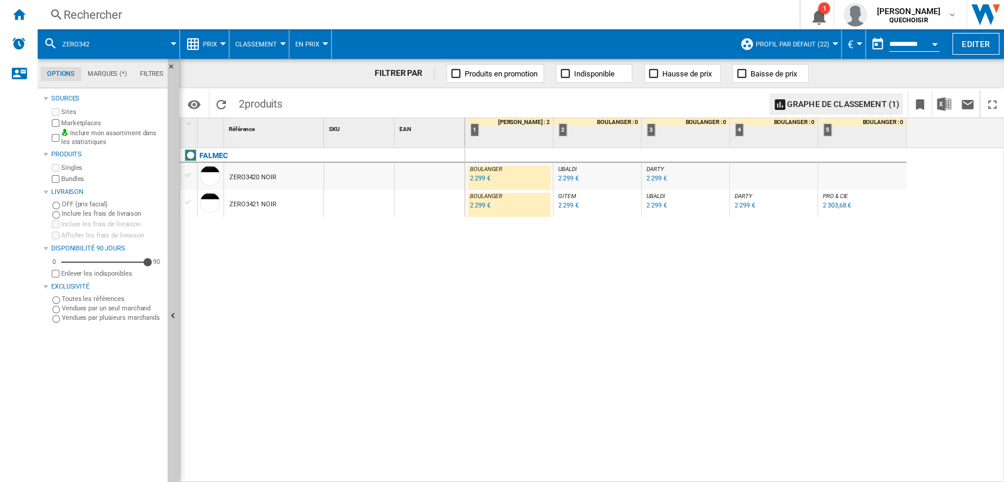
click at [483, 181] on div "2 299 €" at bounding box center [480, 179] width 20 height 8
click at [108, 15] on div "Rechercher" at bounding box center [416, 14] width 705 height 16
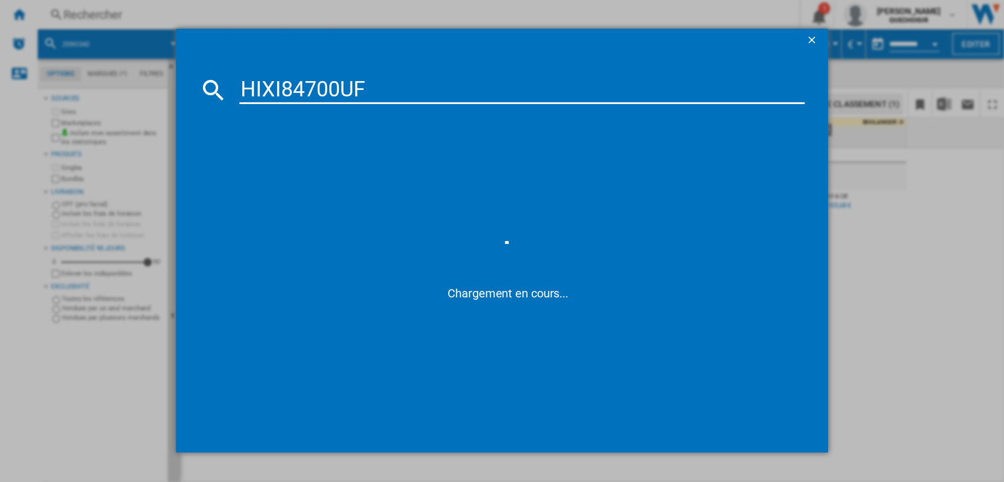
drag, startPoint x: 282, startPoint y: 84, endPoint x: 298, endPoint y: 89, distance: 16.0
click at [298, 89] on input "HIXI84700UF" at bounding box center [522, 90] width 566 height 28
drag, startPoint x: 323, startPoint y: 88, endPoint x: 458, endPoint y: 94, distance: 134.2
click at [457, 94] on input "HIXI 4700UF" at bounding box center [522, 90] width 566 height 28
type input "HIXI 470"
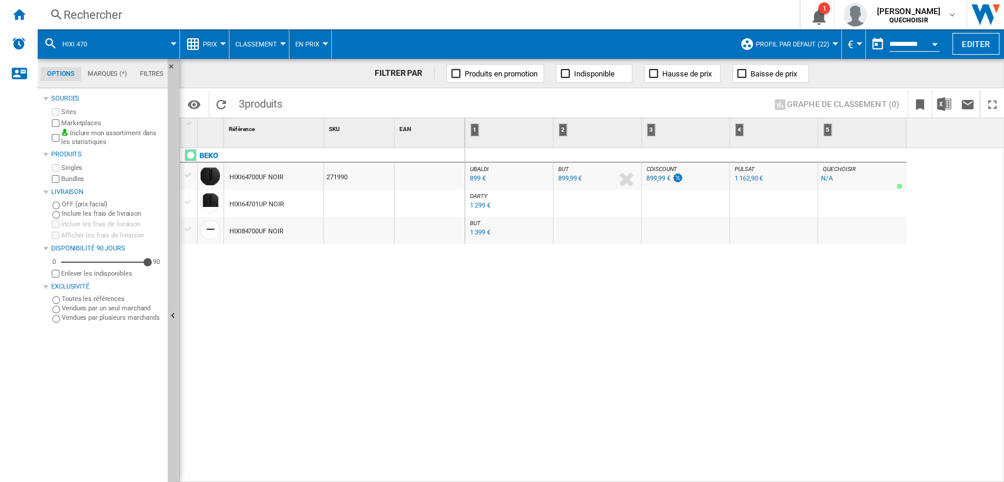
click at [478, 233] on div "1 399 €" at bounding box center [480, 233] width 20 height 8
click at [340, 351] on div "BEKO HIXI64700UF NOIR 271990 HIXI64701UP NOIR HIXI84700UF NOIR" at bounding box center [322, 312] width 285 height 329
click at [475, 203] on div "1 299 €" at bounding box center [480, 206] width 20 height 8
